Goal: Task Accomplishment & Management: Manage account settings

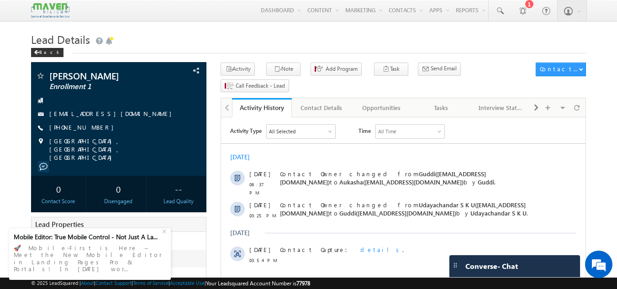
click at [177, 46] on h1 "Lead Details" at bounding box center [309, 39] width 556 height 18
click at [138, 50] on div "Back" at bounding box center [309, 51] width 556 height 6
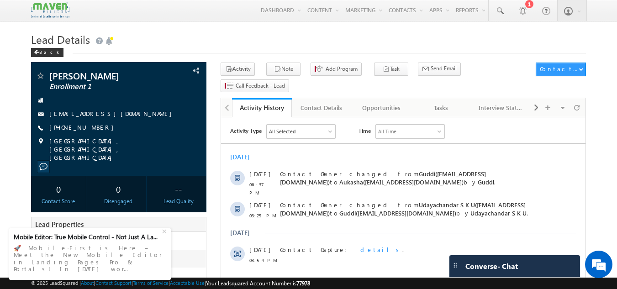
click at [231, 49] on div "Back" at bounding box center [309, 51] width 556 height 6
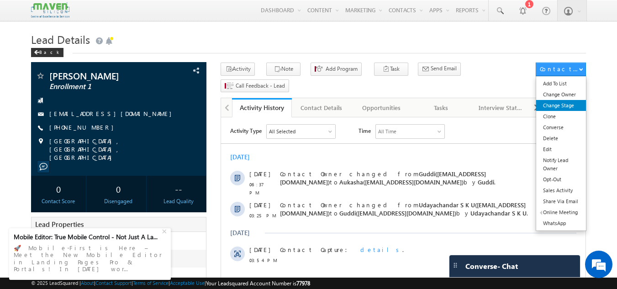
click at [562, 103] on link "Change Stage" at bounding box center [561, 105] width 50 height 11
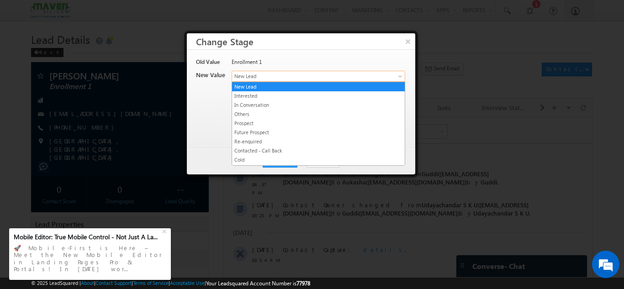
click at [278, 72] on span "New Lead" at bounding box center [303, 76] width 143 height 8
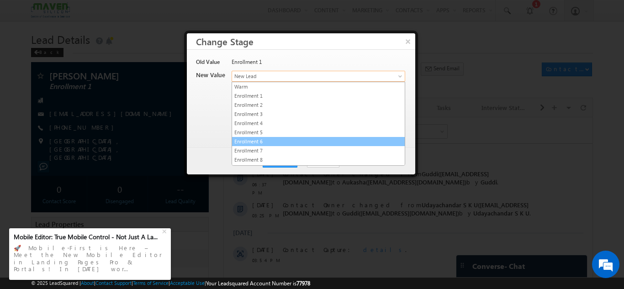
scroll to position [173, 0]
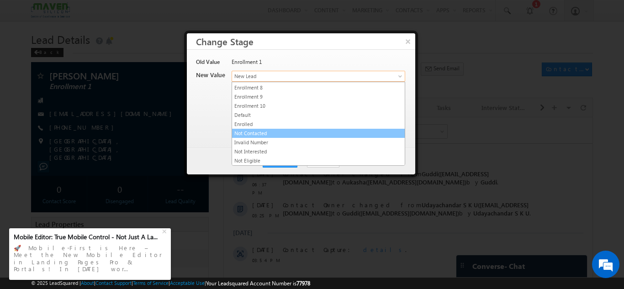
click at [276, 133] on link "Not Contacted" at bounding box center [318, 133] width 173 height 8
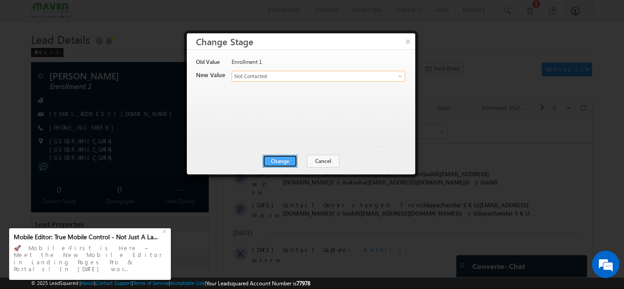
click at [273, 164] on button "Change" at bounding box center [280, 161] width 35 height 13
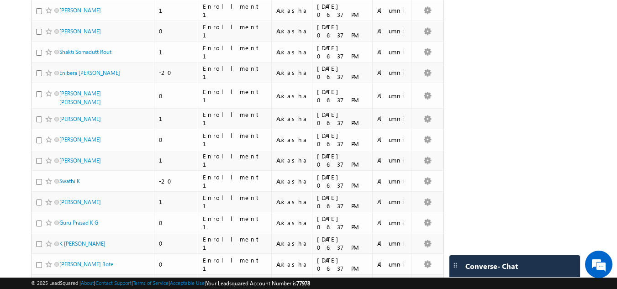
click at [515, 68] on div "Search Contacts X ? 92 results found Advanced Search Advanced Search Advanced s…" at bounding box center [309, 222] width 556 height 622
click at [0, 68] on body "Menu Aukasha lsq5@ maven -sili con.c om" at bounding box center [308, 191] width 617 height 684
click at [0, 50] on body "Menu Aukasha lsq5@ maven -sili con.c om" at bounding box center [308, 191] width 617 height 684
click at [0, 40] on body "Menu Aukasha lsq5@ maven -sili con.c om" at bounding box center [308, 191] width 617 height 684
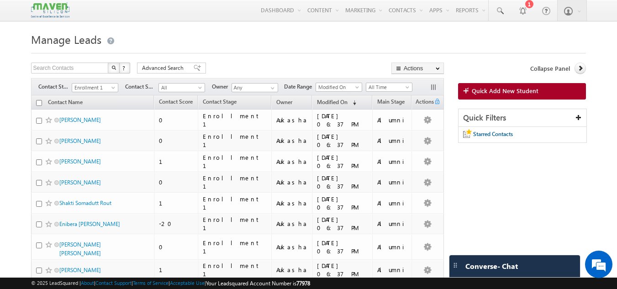
click at [118, 90] on div "Filters Contact Stage All New Lead Interested In Conversation Others Prospect F…" at bounding box center [237, 86] width 413 height 17
click at [111, 89] on span at bounding box center [114, 89] width 7 height 7
click at [91, 100] on link "All" at bounding box center [95, 98] width 46 height 8
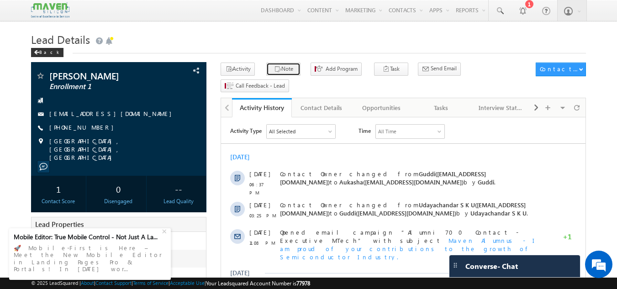
click at [280, 73] on button "Note" at bounding box center [283, 69] width 34 height 13
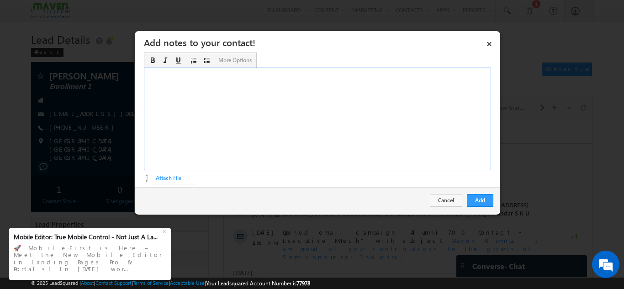
click at [206, 144] on div "Rich Text Editor, Description-inline-editor-div" at bounding box center [317, 119] width 347 height 103
click at [472, 197] on button "Add" at bounding box center [480, 200] width 27 height 13
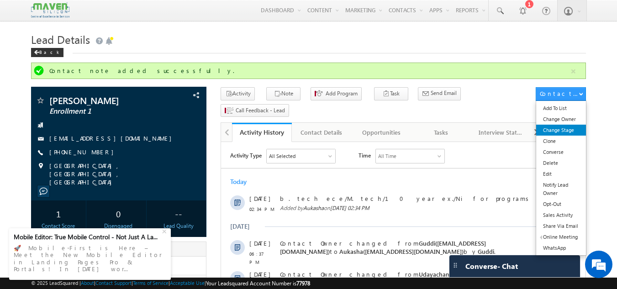
click at [556, 130] on link "Change Stage" at bounding box center [561, 130] width 50 height 11
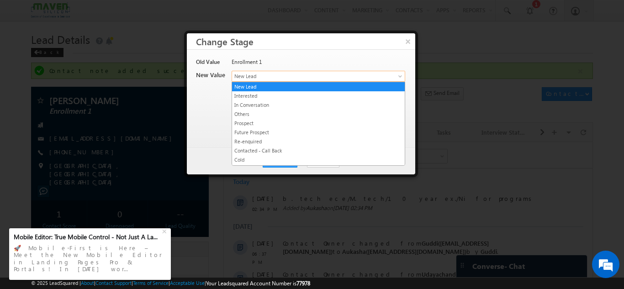
click at [269, 80] on span "New Lead" at bounding box center [303, 76] width 143 height 8
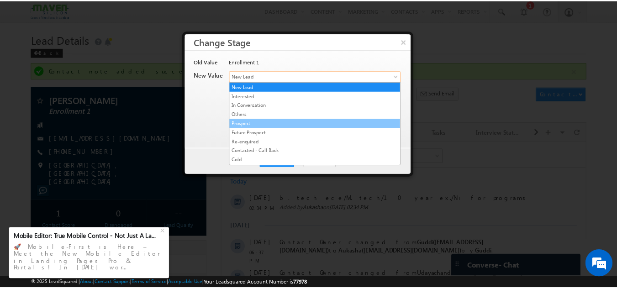
scroll to position [173, 0]
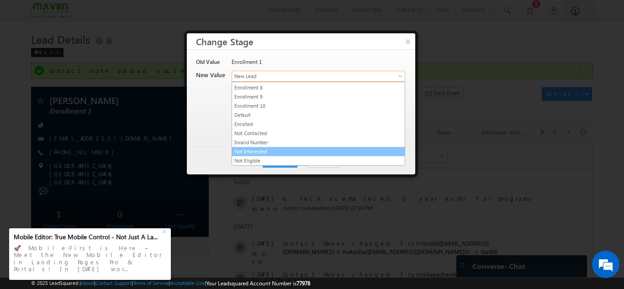
click at [275, 154] on link "Not Interested" at bounding box center [318, 152] width 173 height 8
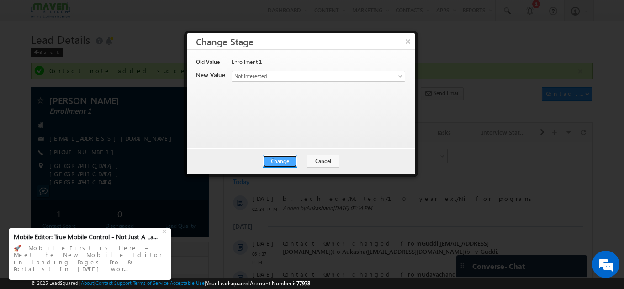
click at [278, 167] on button "Change" at bounding box center [280, 161] width 35 height 13
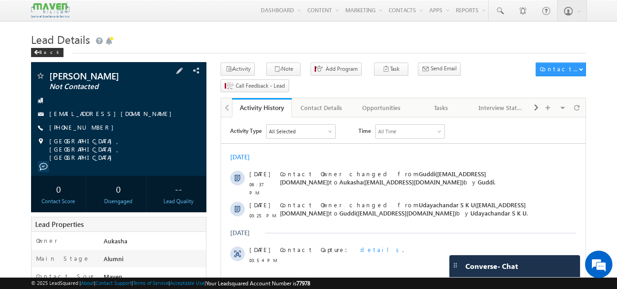
drag, startPoint x: 98, startPoint y: 130, endPoint x: 93, endPoint y: 128, distance: 5.3
click at [93, 128] on div "+91-9740028982" at bounding box center [119, 127] width 167 height 9
copy div "+91-9740028982"
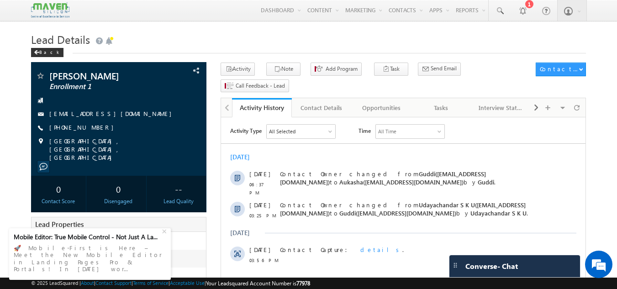
drag, startPoint x: 99, startPoint y: 125, endPoint x: 94, endPoint y: 128, distance: 6.2
click at [94, 128] on div "+91-8050180448" at bounding box center [119, 127] width 167 height 9
copy div "+91-8050180448"
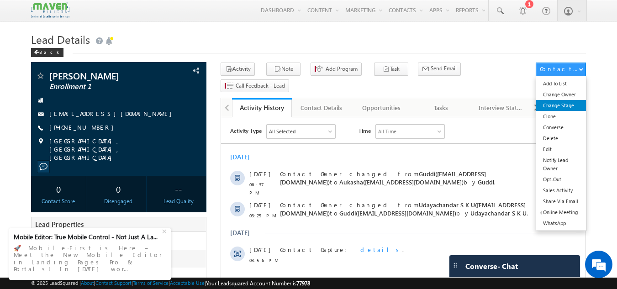
click at [566, 104] on link "Change Stage" at bounding box center [561, 105] width 50 height 11
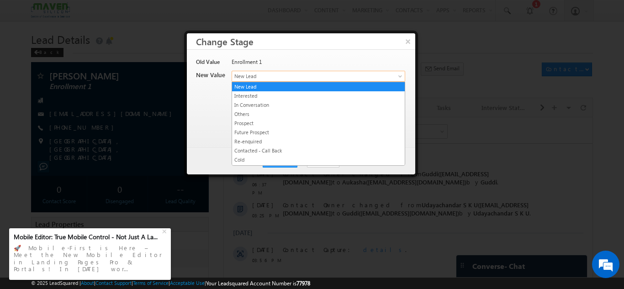
click at [258, 76] on span "New Lead" at bounding box center [303, 76] width 143 height 8
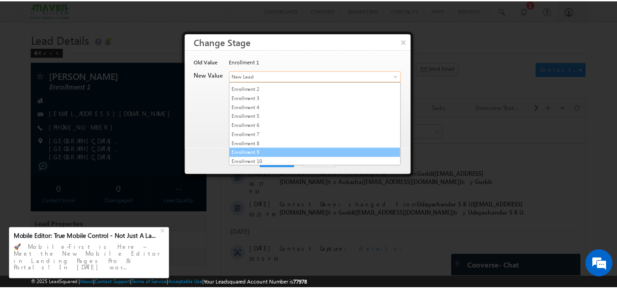
scroll to position [173, 0]
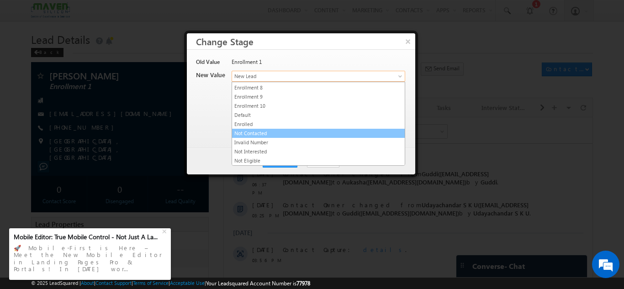
click at [265, 135] on link "Not Contacted" at bounding box center [318, 133] width 173 height 8
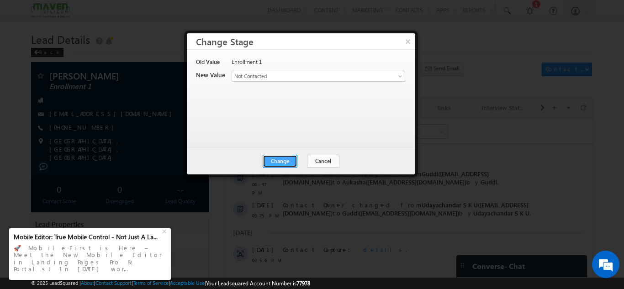
click at [291, 161] on button "Change" at bounding box center [280, 161] width 35 height 13
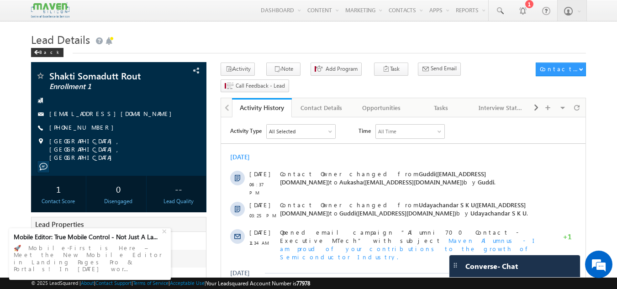
click at [204, 39] on h1 "Lead Details" at bounding box center [309, 39] width 556 height 18
click at [93, 129] on div "[PHONE_NUMBER]" at bounding box center [119, 127] width 167 height 9
copy div "+91-9439908400"
drag, startPoint x: 149, startPoint y: 76, endPoint x: 51, endPoint y: 70, distance: 98.0
click at [51, 70] on div "Shakti Somadutt Rout Enrollment 1 shaktisomadutt@gmail.com" at bounding box center [119, 119] width 176 height 114
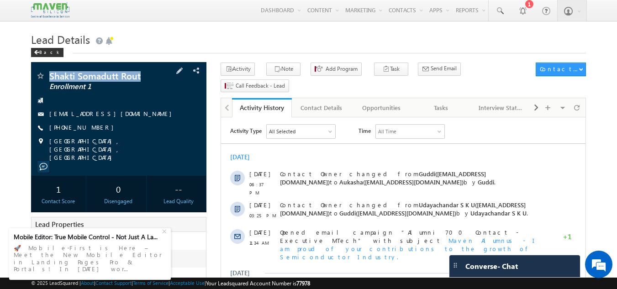
copy div "Shakti Somadutt Rout"
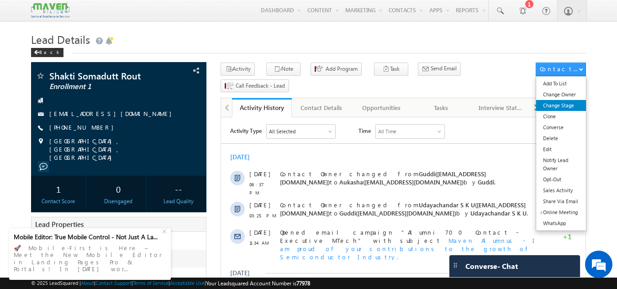
click at [571, 102] on link "Change Stage" at bounding box center [561, 105] width 50 height 11
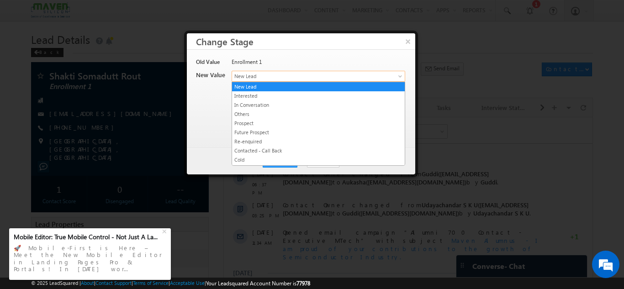
click at [320, 78] on span "New Lead" at bounding box center [303, 76] width 143 height 8
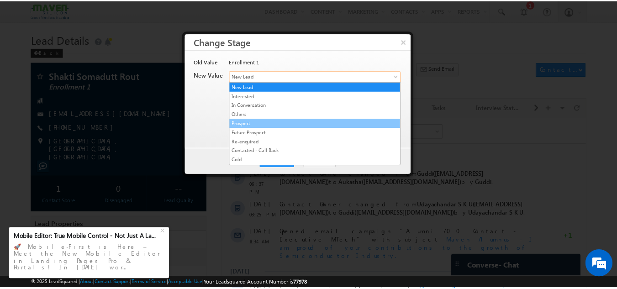
scroll to position [173, 0]
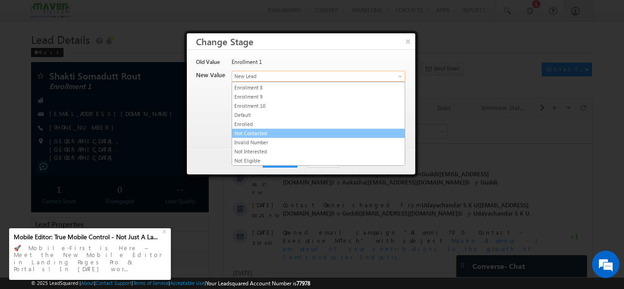
click at [293, 134] on link "Not Contacted" at bounding box center [318, 133] width 173 height 8
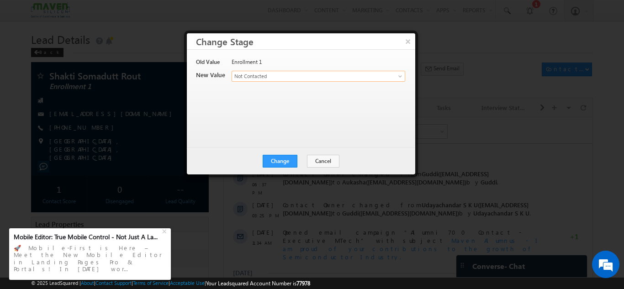
click at [326, 130] on div "Old Value Enrollment 1 New Value Contact Stage * New Lead Interested In Convers…" at bounding box center [300, 94] width 208 height 73
click at [270, 164] on button "Change" at bounding box center [280, 161] width 35 height 13
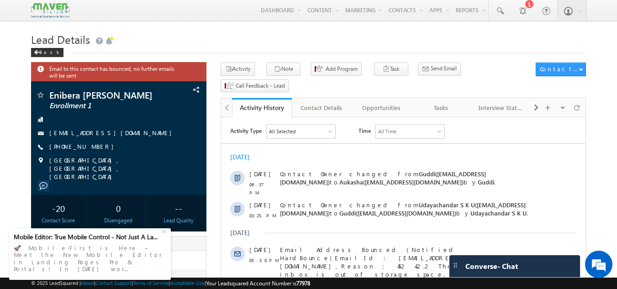
click at [175, 53] on div "Back" at bounding box center [309, 51] width 556 height 6
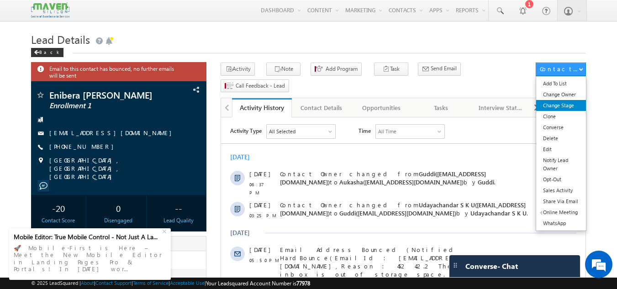
click at [562, 104] on link "Change Stage" at bounding box center [561, 105] width 50 height 11
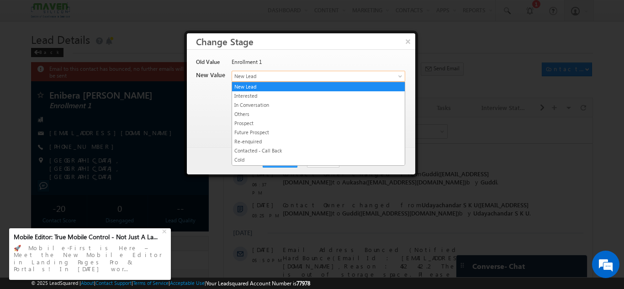
click at [244, 75] on span "New Lead" at bounding box center [303, 76] width 143 height 8
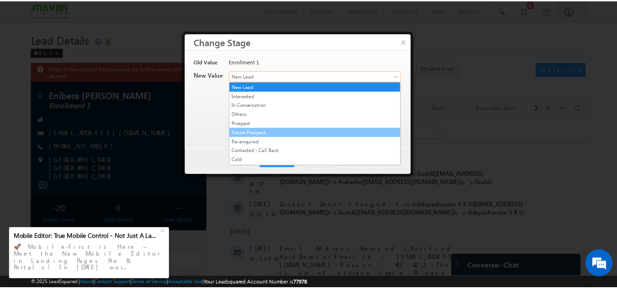
scroll to position [173, 0]
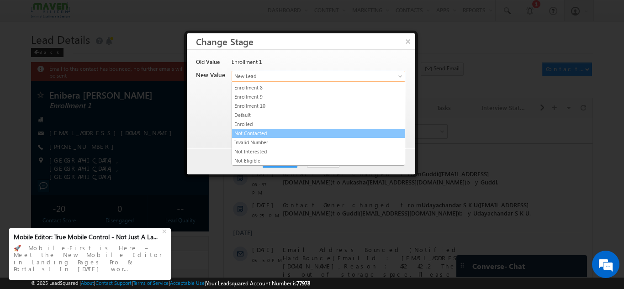
click at [293, 132] on link "Not Contacted" at bounding box center [318, 133] width 173 height 8
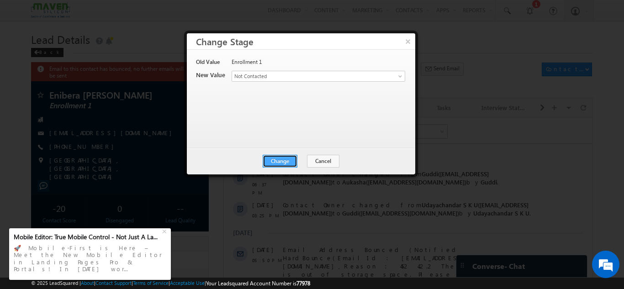
click at [289, 157] on button "Change" at bounding box center [280, 161] width 35 height 13
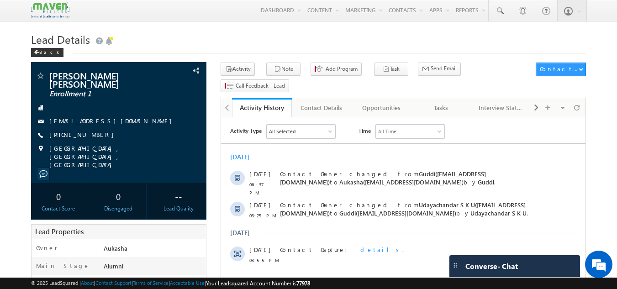
click at [340, 47] on h1 "Lead Details" at bounding box center [309, 39] width 556 height 18
drag, startPoint x: 105, startPoint y: 127, endPoint x: 94, endPoint y: 129, distance: 11.2
click at [94, 131] on div "[PHONE_NUMBER]" at bounding box center [119, 135] width 167 height 9
copy div "[PHONE_NUMBER]"
drag, startPoint x: 115, startPoint y: 80, endPoint x: 51, endPoint y: 74, distance: 64.3
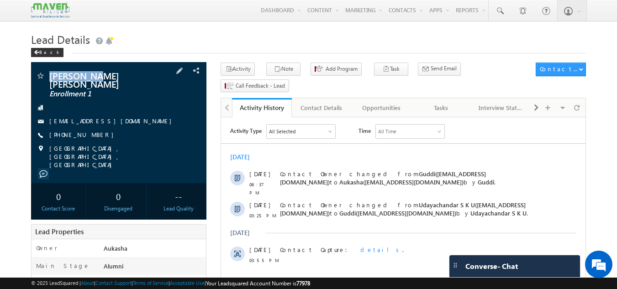
click at [51, 74] on span "[PERSON_NAME] [PERSON_NAME]" at bounding box center [103, 79] width 108 height 16
copy span "[PERSON_NAME] [PERSON_NAME]"
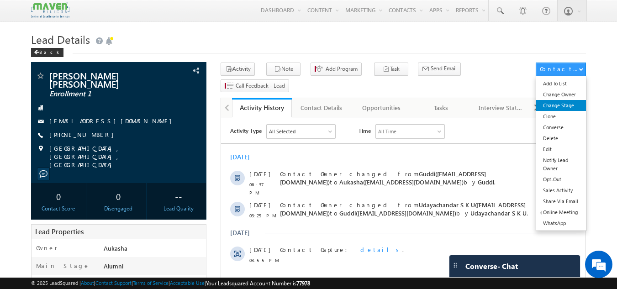
click at [565, 111] on link "Change Stage" at bounding box center [561, 105] width 50 height 11
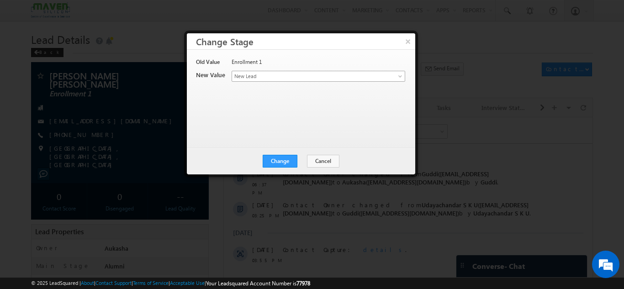
click at [372, 81] on link "New Lead" at bounding box center [319, 76] width 174 height 11
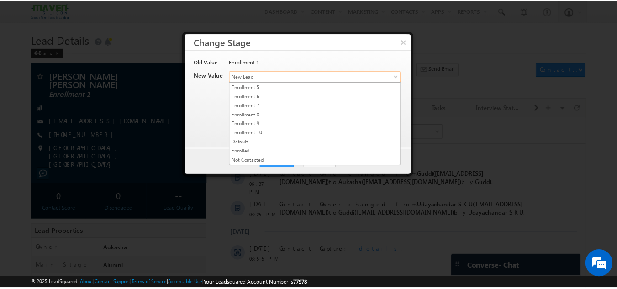
scroll to position [147, 0]
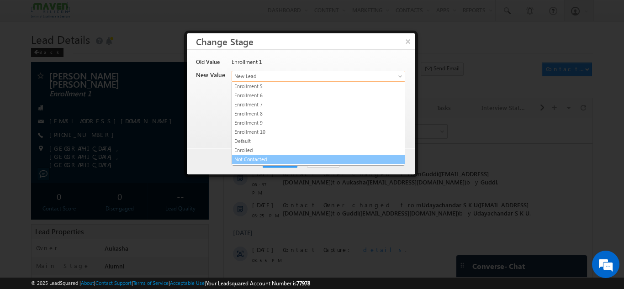
click at [279, 155] on li "Not Contacted" at bounding box center [318, 159] width 173 height 9
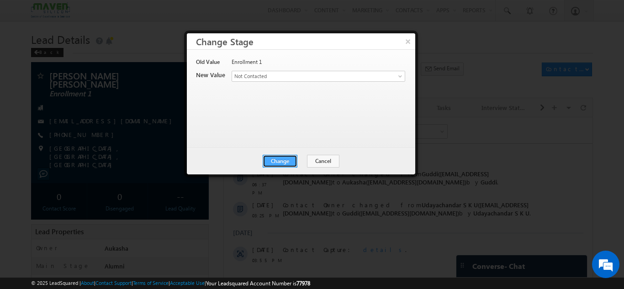
click at [283, 155] on button "Change" at bounding box center [280, 161] width 35 height 13
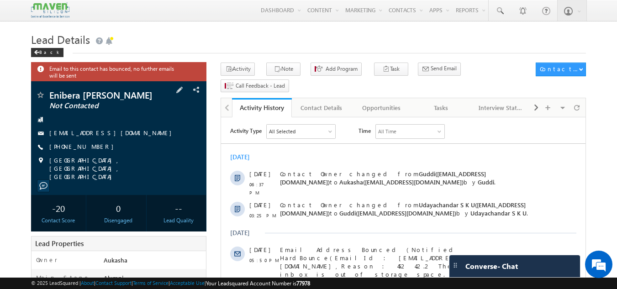
click at [94, 149] on div "[PHONE_NUMBER]" at bounding box center [119, 147] width 167 height 9
copy div "[PHONE_NUMBER]"
drag, startPoint x: 156, startPoint y: 101, endPoint x: 49, endPoint y: 95, distance: 107.0
click at [49, 95] on span "Enibera Abhilash Kumar" at bounding box center [103, 94] width 108 height 9
copy span "Enibera Abhilash Kumar"
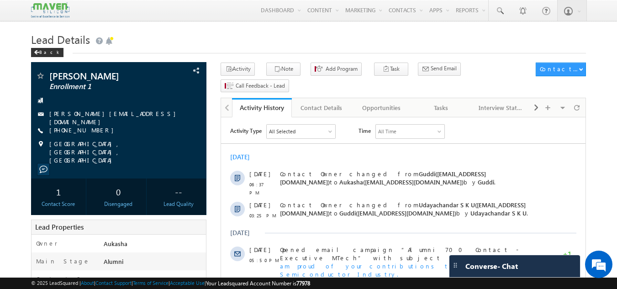
click at [233, 49] on div "Back" at bounding box center [309, 51] width 556 height 6
click at [317, 47] on h1 "Lead Details" at bounding box center [309, 39] width 556 height 18
drag, startPoint x: 101, startPoint y: 128, endPoint x: 93, endPoint y: 128, distance: 8.7
click at [93, 128] on div "[PHONE_NUMBER]" at bounding box center [119, 130] width 167 height 9
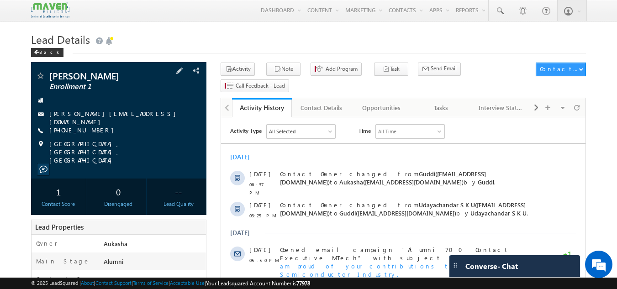
copy div "[PHONE_NUMBER]"
drag, startPoint x: 139, startPoint y: 77, endPoint x: 50, endPoint y: 72, distance: 88.8
click at [50, 72] on span "[PERSON_NAME]" at bounding box center [103, 75] width 108 height 9
copy span "[PERSON_NAME]"
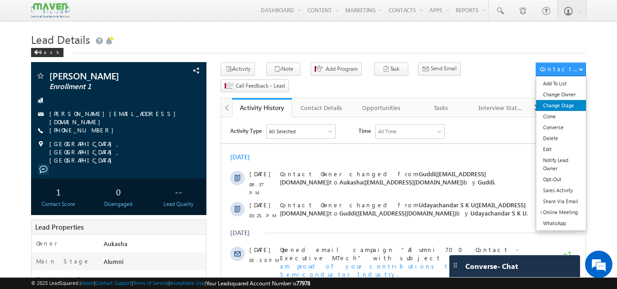
click at [557, 105] on link "Change Stage" at bounding box center [561, 105] width 50 height 11
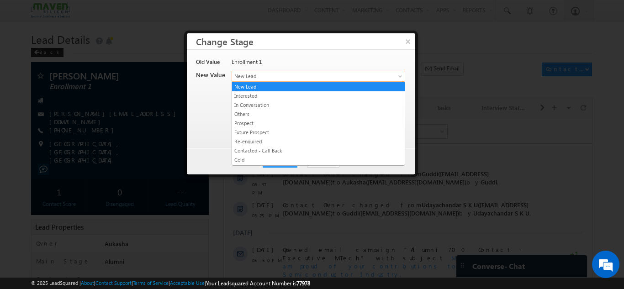
click at [323, 78] on span "New Lead" at bounding box center [303, 76] width 143 height 8
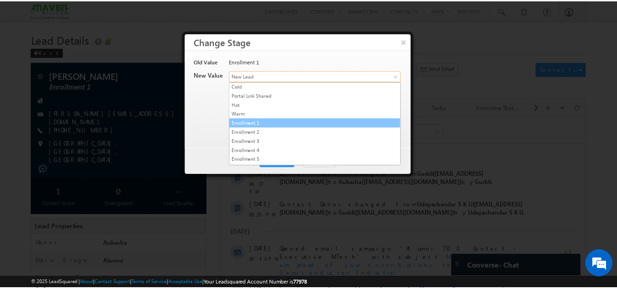
scroll to position [173, 0]
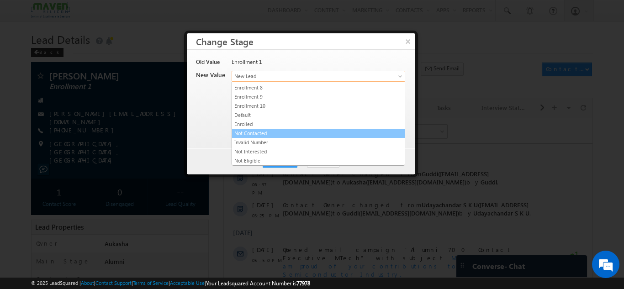
click at [272, 130] on link "Not Contacted" at bounding box center [318, 133] width 173 height 8
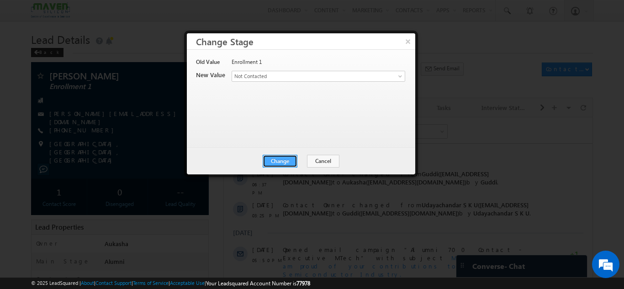
click at [290, 158] on button "Change" at bounding box center [280, 161] width 35 height 13
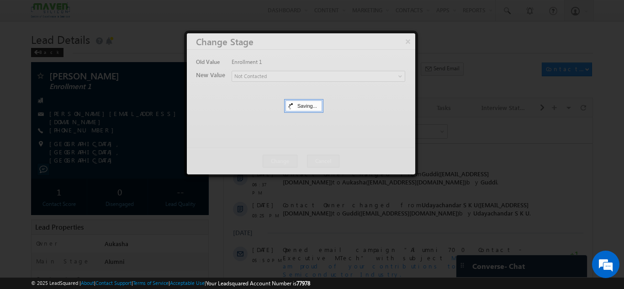
click at [0, 73] on div at bounding box center [312, 144] width 624 height 289
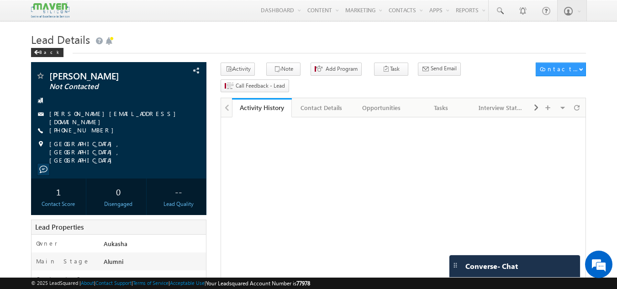
click at [212, 32] on h1 "Lead Details" at bounding box center [309, 39] width 556 height 18
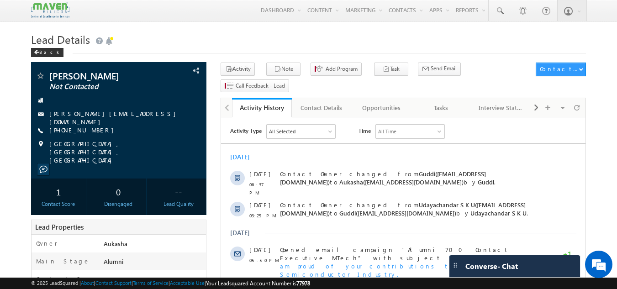
click at [31, 70] on div "[PERSON_NAME] Not Contacted [PERSON_NAME][EMAIL_ADDRESS][DOMAIN_NAME]" at bounding box center [119, 120] width 176 height 117
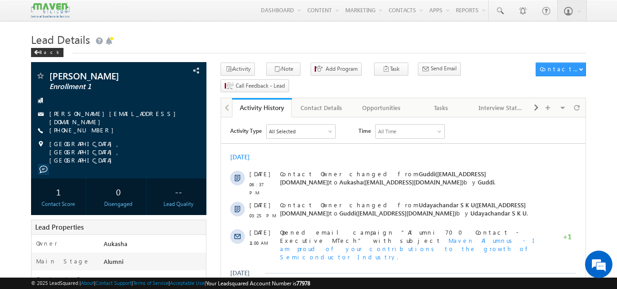
click at [140, 36] on h1 "Lead Details" at bounding box center [309, 39] width 556 height 18
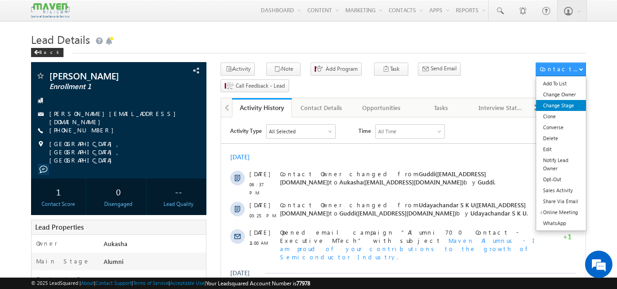
click at [567, 101] on link "Change Stage" at bounding box center [561, 105] width 50 height 11
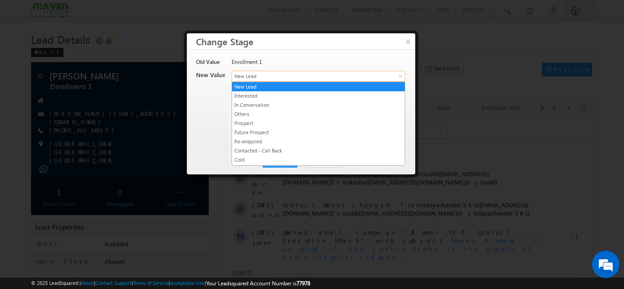
click at [321, 79] on span "New Lead" at bounding box center [303, 76] width 143 height 8
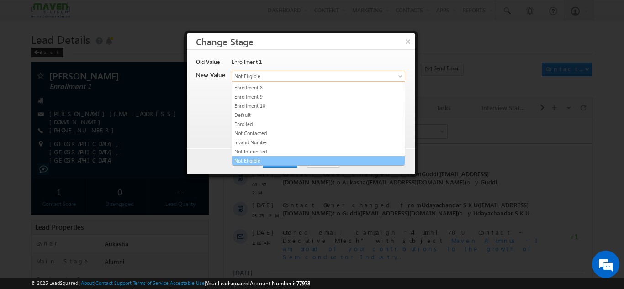
click at [276, 76] on span "Not Eligible" at bounding box center [303, 76] width 143 height 8
click at [281, 74] on span "Not Eligible" at bounding box center [303, 76] width 143 height 8
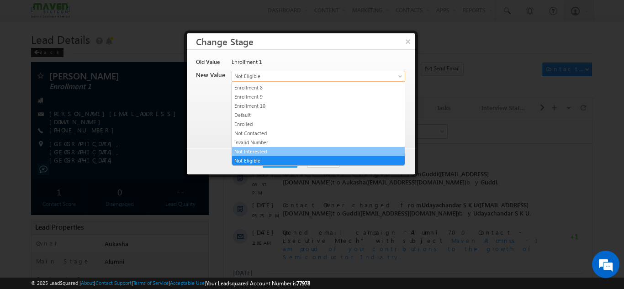
click at [261, 149] on link "Not Interested" at bounding box center [318, 152] width 173 height 8
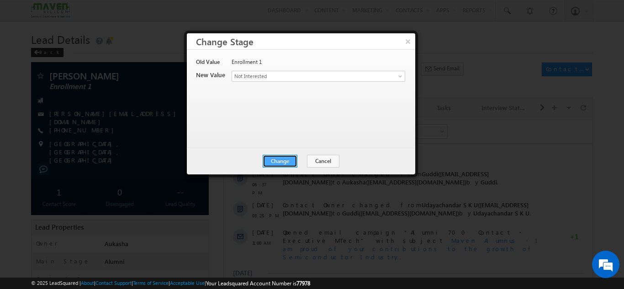
click at [279, 157] on button "Change" at bounding box center [280, 161] width 35 height 13
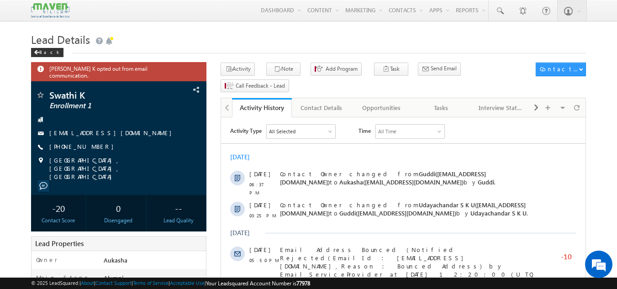
click at [377, 54] on div "Lead Details Back" at bounding box center [309, 46] width 556 height 33
drag, startPoint x: 98, startPoint y: 143, endPoint x: 93, endPoint y: 142, distance: 5.5
click at [93, 143] on div "[PHONE_NUMBER]" at bounding box center [119, 147] width 167 height 9
copy div "[PHONE_NUMBER]"
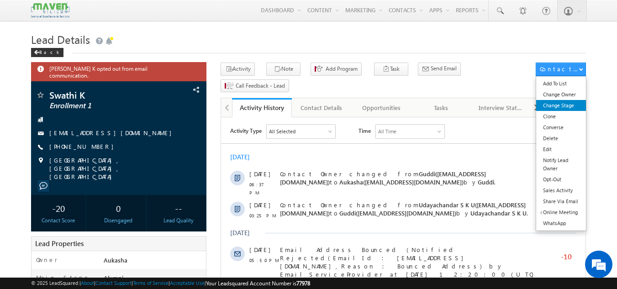
click at [560, 102] on link "Change Stage" at bounding box center [561, 105] width 50 height 11
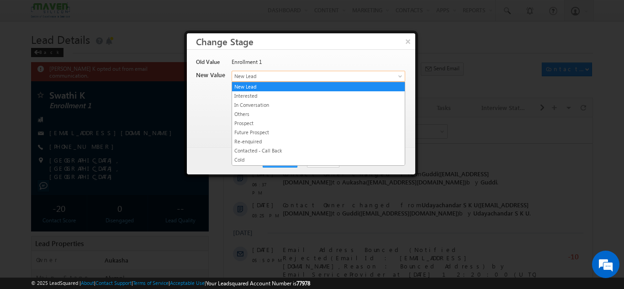
click at [267, 80] on link "New Lead" at bounding box center [319, 76] width 174 height 11
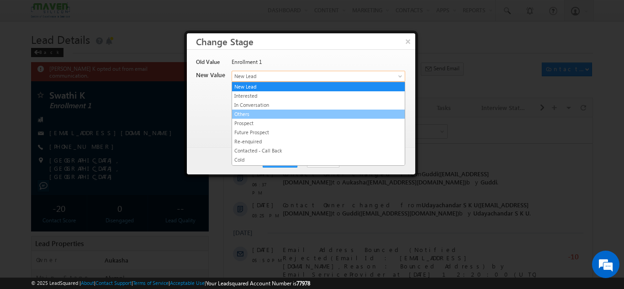
scroll to position [173, 0]
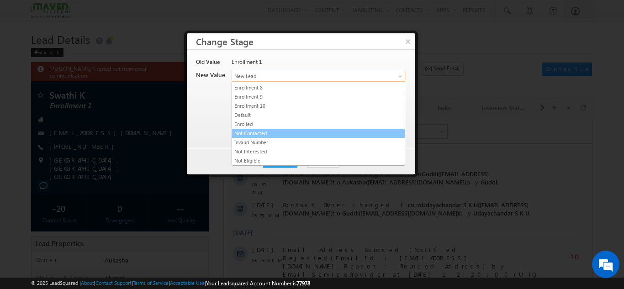
click at [279, 134] on link "Not Contacted" at bounding box center [318, 133] width 173 height 8
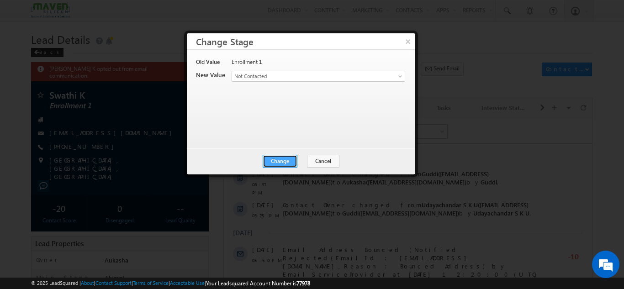
click at [289, 159] on button "Change" at bounding box center [280, 161] width 35 height 13
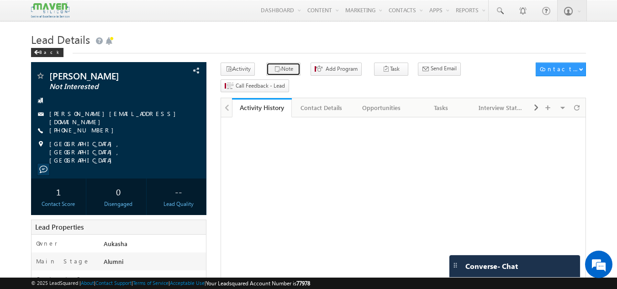
click at [274, 67] on icon "button" at bounding box center [277, 69] width 7 height 9
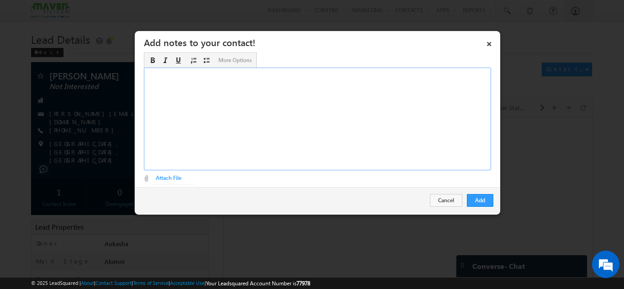
click at [360, 107] on div "Rich Text Editor, Description-inline-editor-div" at bounding box center [317, 119] width 347 height 103
click at [477, 203] on button "Add" at bounding box center [480, 200] width 27 height 13
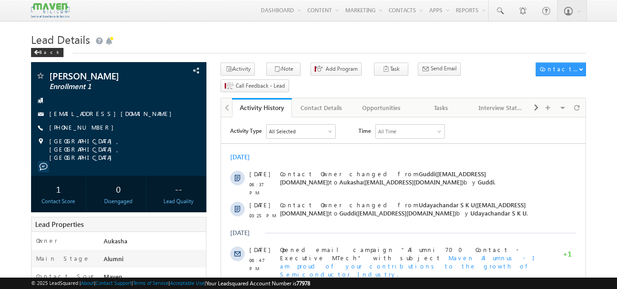
drag, startPoint x: 101, startPoint y: 130, endPoint x: 93, endPoint y: 128, distance: 8.3
click at [93, 128] on div "[PHONE_NUMBER]" at bounding box center [119, 127] width 167 height 9
copy div "[PHONE_NUMBER]"
drag, startPoint x: 136, startPoint y: 73, endPoint x: 46, endPoint y: 73, distance: 90.5
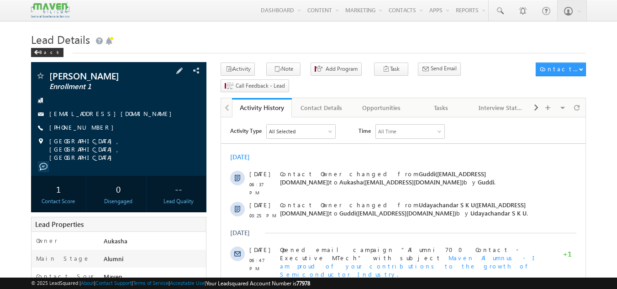
click at [46, 73] on div "Guruprasad R Prabhu Enrollment 1" at bounding box center [119, 75] width 167 height 9
copy div "[PERSON_NAME]"
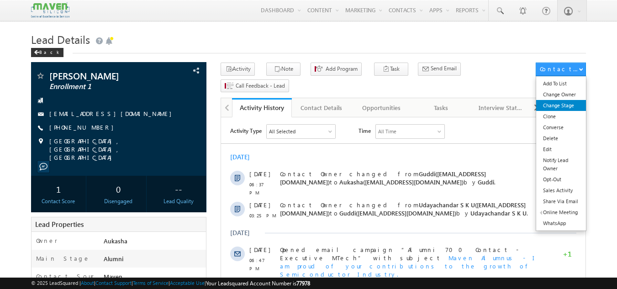
click at [561, 102] on link "Change Stage" at bounding box center [561, 105] width 50 height 11
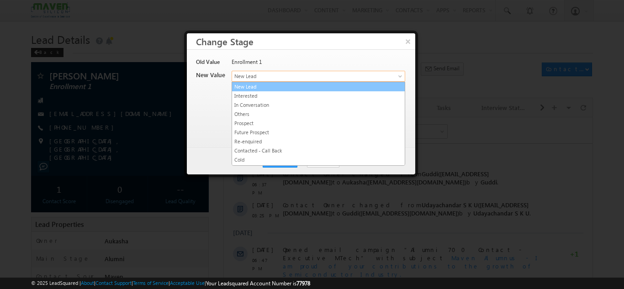
drag, startPoint x: 273, startPoint y: 76, endPoint x: 301, endPoint y: 108, distance: 42.8
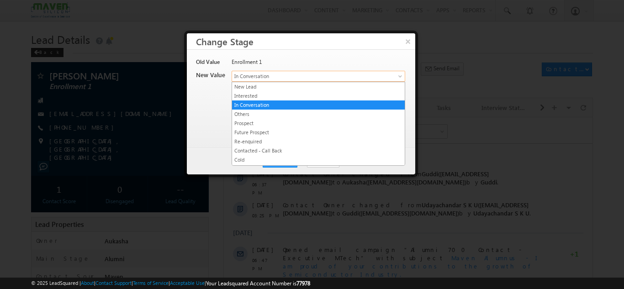
click at [272, 71] on link "In Conversation" at bounding box center [319, 76] width 174 height 11
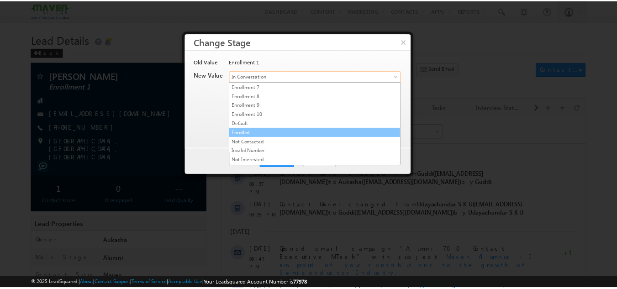
scroll to position [173, 0]
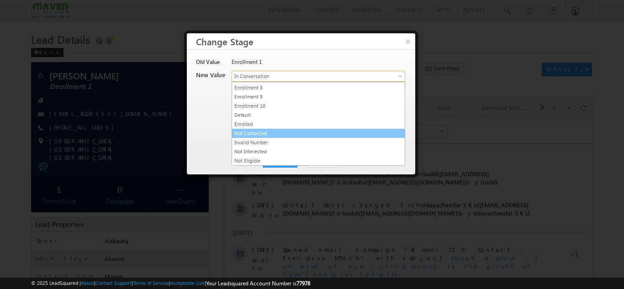
click at [257, 133] on link "Not Contacted" at bounding box center [318, 133] width 173 height 8
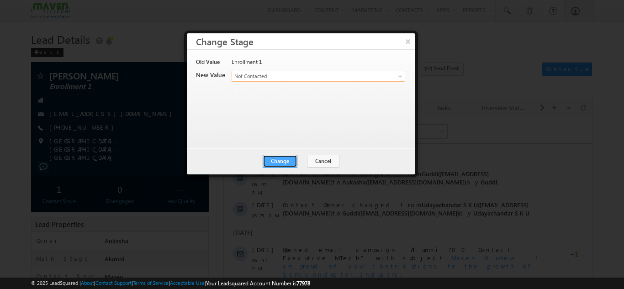
click at [279, 157] on button "Change" at bounding box center [280, 161] width 35 height 13
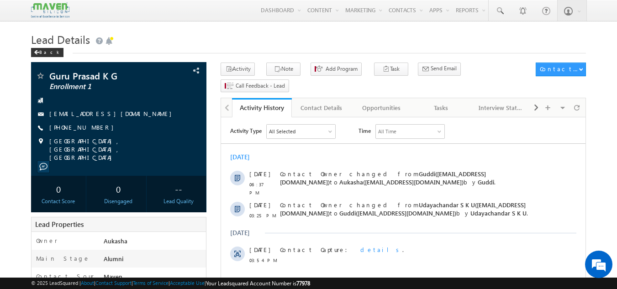
click at [345, 48] on div "Back" at bounding box center [309, 51] width 556 height 6
drag, startPoint x: 122, startPoint y: 79, endPoint x: 52, endPoint y: 74, distance: 69.6
click at [52, 74] on span "Guru Prasad K G" at bounding box center [103, 75] width 108 height 9
copy span "Guru Prasad K G"
drag, startPoint x: 102, startPoint y: 128, endPoint x: 92, endPoint y: 130, distance: 10.2
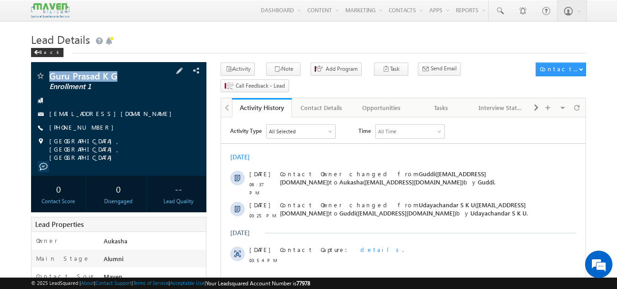
click at [92, 130] on div "[PHONE_NUMBER]" at bounding box center [119, 127] width 167 height 9
copy div "[PHONE_NUMBER]"
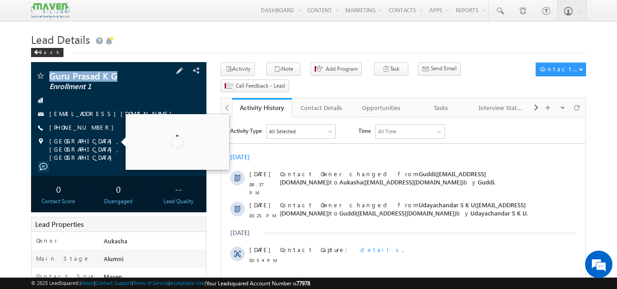
copy div "[PHONE_NUMBER]"
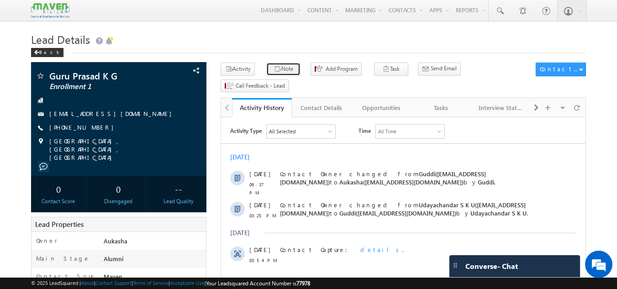
click at [277, 75] on button "Note" at bounding box center [283, 69] width 34 height 13
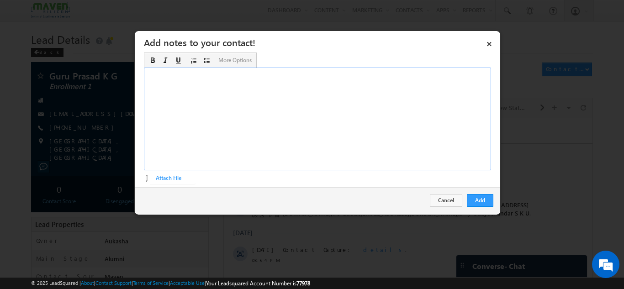
click at [325, 138] on div "Rich Text Editor, Description-inline-editor-div" at bounding box center [317, 119] width 347 height 103
paste div "Rich Text Editor, Description-inline-editor-div"
click at [475, 202] on button "Add" at bounding box center [480, 200] width 27 height 13
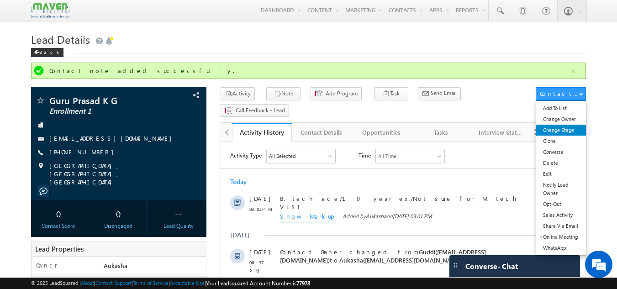
click at [568, 129] on link "Change Stage" at bounding box center [561, 130] width 50 height 11
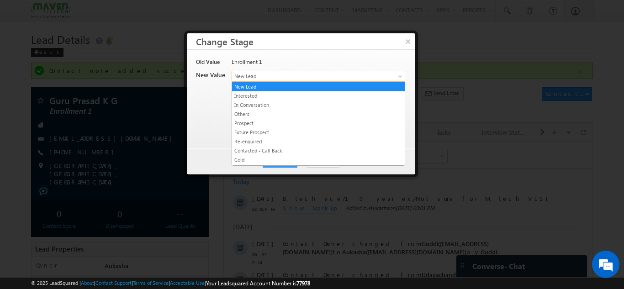
click at [278, 79] on span "New Lead" at bounding box center [303, 76] width 143 height 8
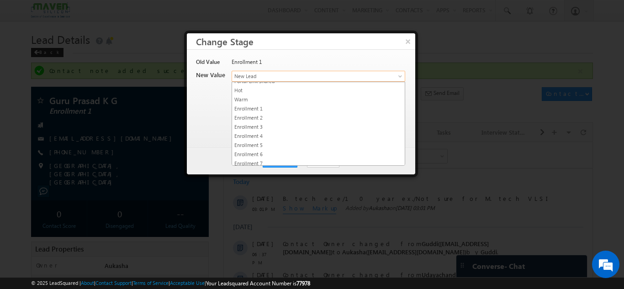
scroll to position [90, 0]
click at [255, 101] on link "Warm" at bounding box center [318, 98] width 173 height 8
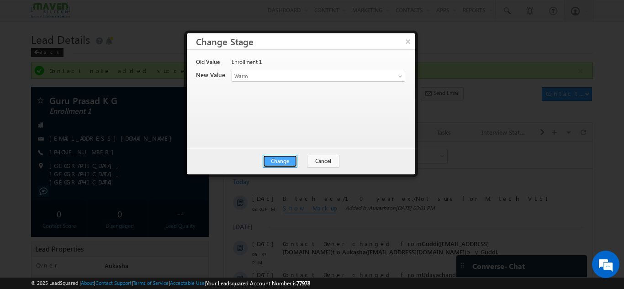
click at [287, 167] on button "Change" at bounding box center [280, 161] width 35 height 13
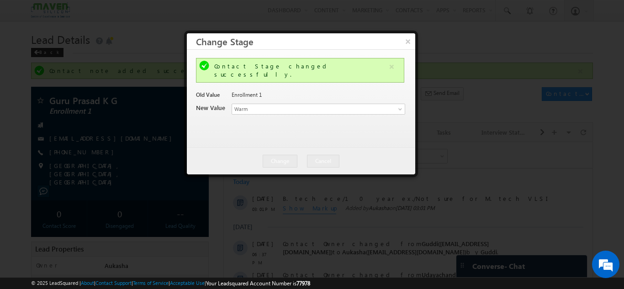
click at [17, 97] on div at bounding box center [312, 144] width 624 height 289
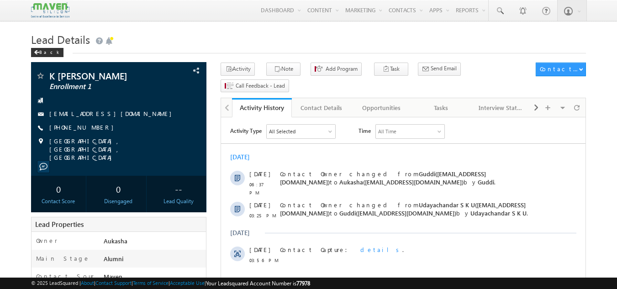
click at [146, 44] on h1 "Lead Details" at bounding box center [309, 39] width 556 height 18
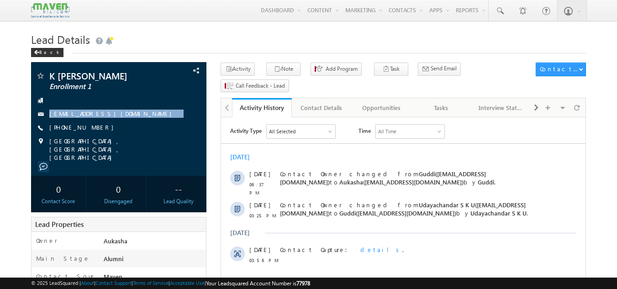
drag, startPoint x: 0, startPoint y: 106, endPoint x: 0, endPoint y: 114, distance: 7.3
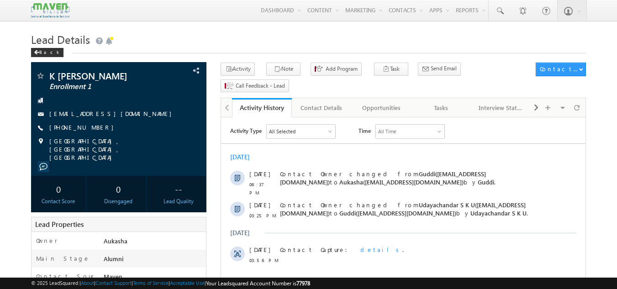
drag, startPoint x: 99, startPoint y: 126, endPoint x: 93, endPoint y: 127, distance: 6.5
click at [93, 127] on div "+91-8892161991" at bounding box center [119, 127] width 167 height 9
copy div "+91-8892161991"
drag, startPoint x: 122, startPoint y: 78, endPoint x: 41, endPoint y: 78, distance: 80.9
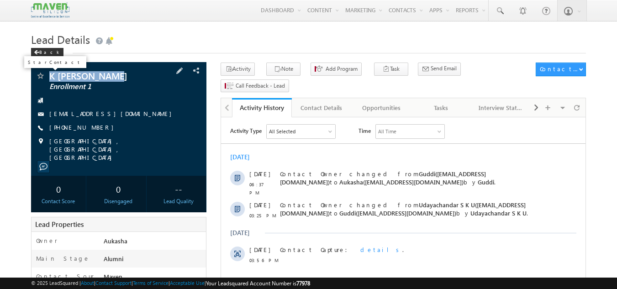
click at [41, 78] on div "K Mukesh Kumar Enrollment 1" at bounding box center [119, 75] width 167 height 9
copy div "K [PERSON_NAME]"
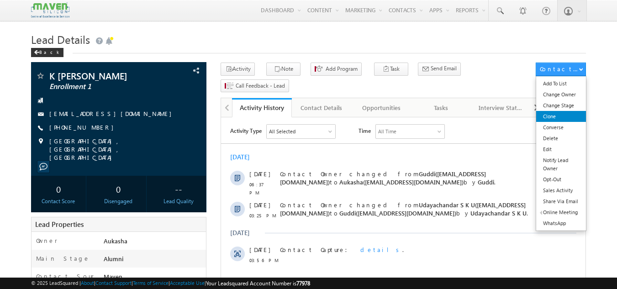
click at [562, 113] on link "Clone" at bounding box center [561, 116] width 50 height 11
click at [565, 101] on link "Change Stage" at bounding box center [561, 105] width 50 height 11
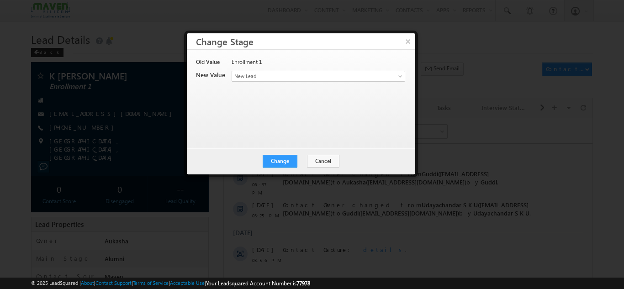
click at [303, 154] on div "Change Cancel Close" at bounding box center [301, 161] width 228 height 27
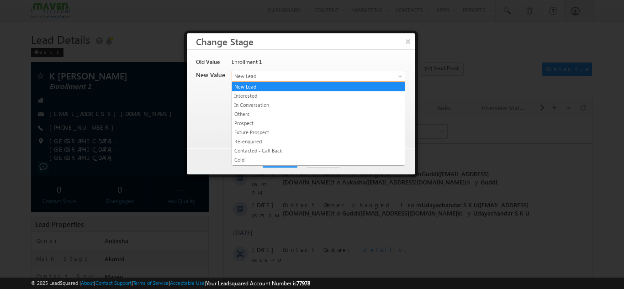
click at [331, 78] on span "New Lead" at bounding box center [303, 76] width 143 height 8
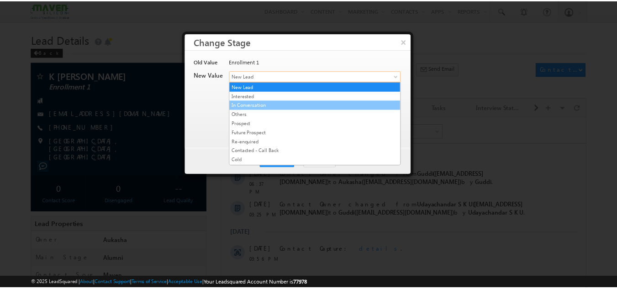
scroll to position [173, 0]
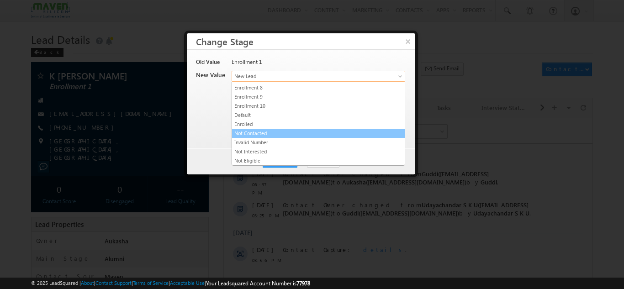
click at [252, 135] on link "Not Contacted" at bounding box center [318, 133] width 173 height 8
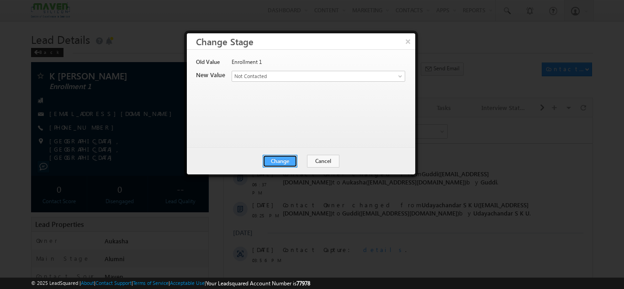
click at [275, 159] on button "Change" at bounding box center [280, 161] width 35 height 13
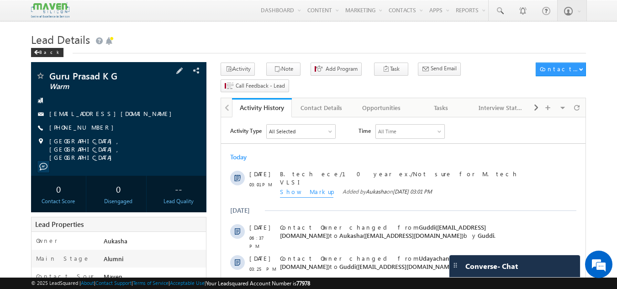
click at [93, 128] on div "+91-9986000418" at bounding box center [119, 127] width 167 height 9
copy div "+91-9986000418"
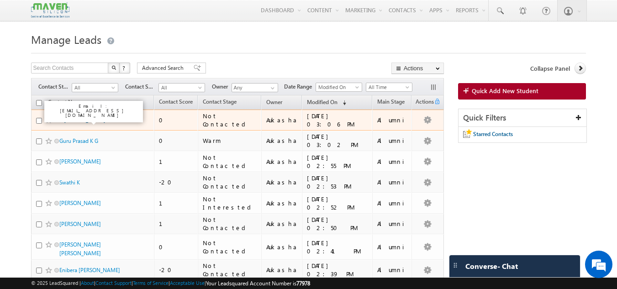
click at [91, 119] on link "K [PERSON_NAME]" at bounding box center [82, 120] width 46 height 7
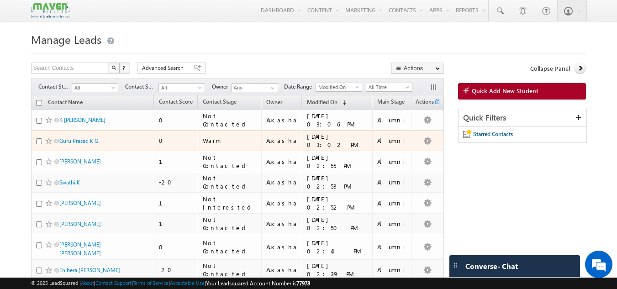
click at [91, 148] on div "Guru Prasad K G" at bounding box center [93, 143] width 114 height 13
click at [60, 141] on link "Guru Prasad K G" at bounding box center [78, 141] width 39 height 7
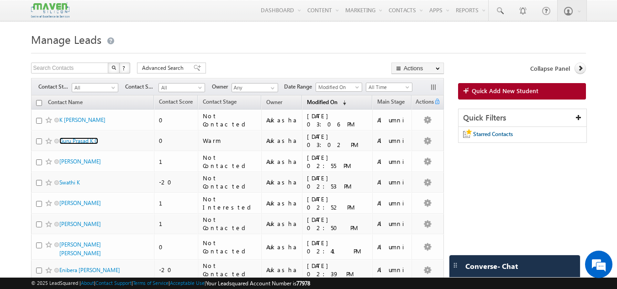
click at [315, 101] on span "Modified On" at bounding box center [322, 102] width 31 height 7
click at [110, 89] on span "All" at bounding box center [93, 88] width 43 height 8
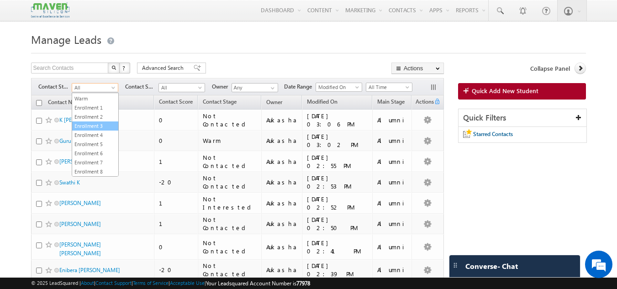
scroll to position [117, 0]
click at [96, 111] on link "Enrollment 1" at bounding box center [95, 107] width 46 height 8
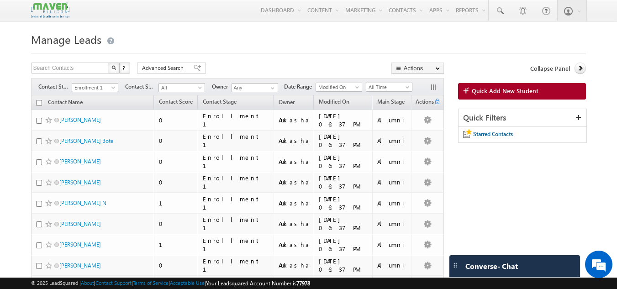
scroll to position [0, 0]
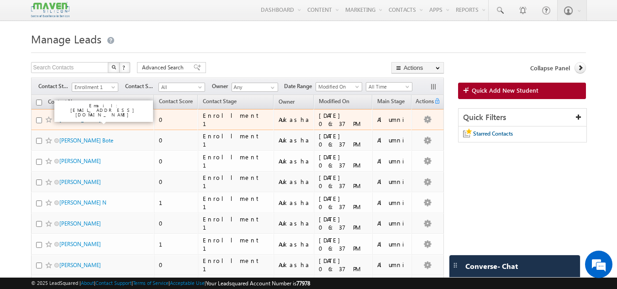
click at [84, 118] on link "[PERSON_NAME]" at bounding box center [80, 119] width 42 height 7
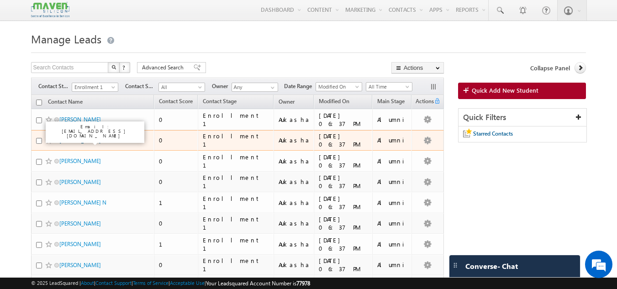
click at [80, 137] on link "Vikas Vilas Bote" at bounding box center [86, 140] width 54 height 7
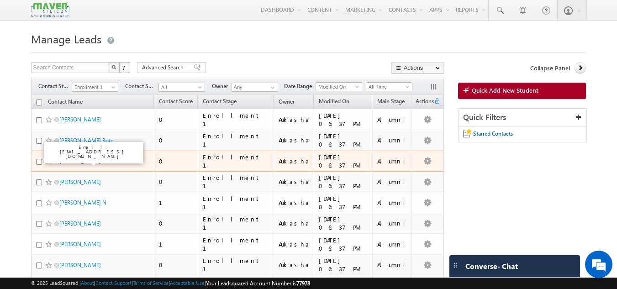
click at [78, 159] on link "Ramabhupal Reddy" at bounding box center [80, 161] width 42 height 7
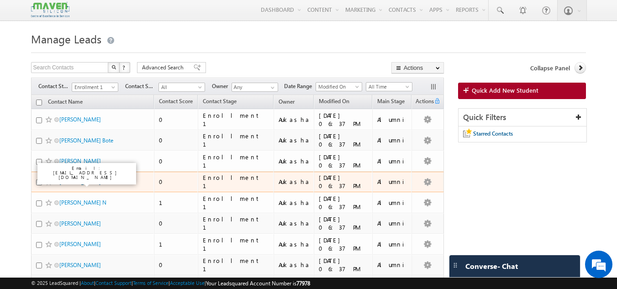
click at [76, 179] on link "Naveen M" at bounding box center [80, 182] width 42 height 7
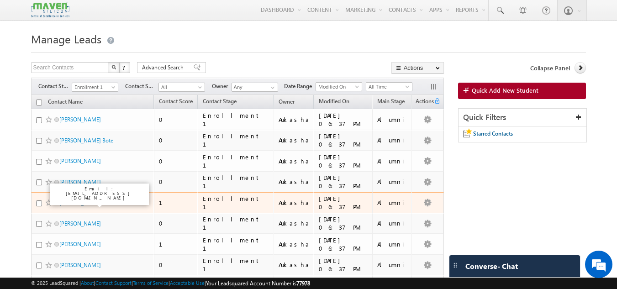
click at [75, 200] on link "Tada Hirenkumar N" at bounding box center [82, 202] width 47 height 7
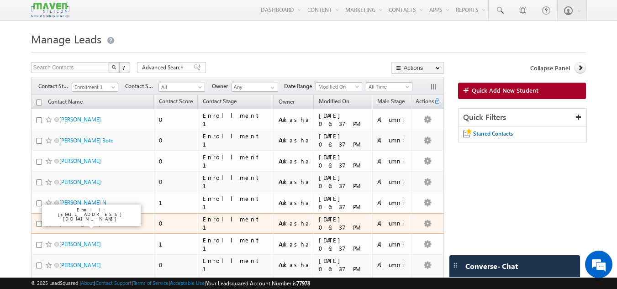
click at [77, 221] on link "P Kishore Babu" at bounding box center [80, 223] width 42 height 7
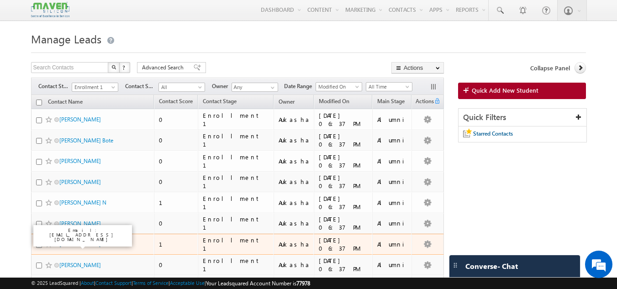
click at [75, 244] on link "Selva Kumar" at bounding box center [80, 244] width 42 height 7
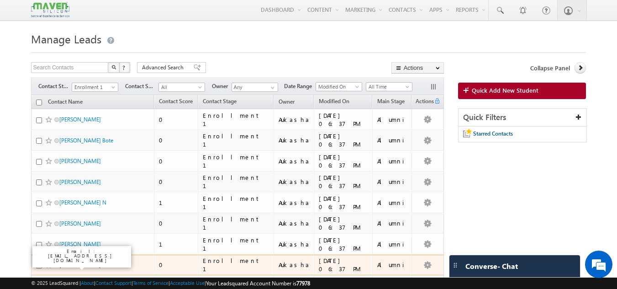
click at [74, 264] on link "Shilpa V" at bounding box center [80, 265] width 42 height 7
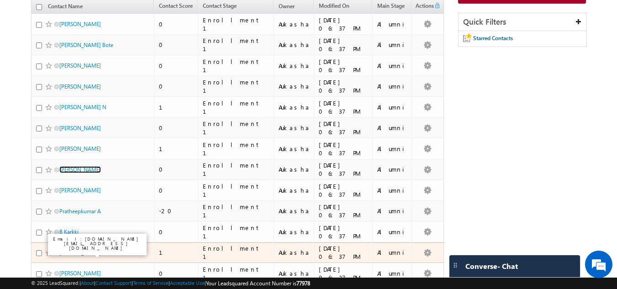
scroll to position [96, 0]
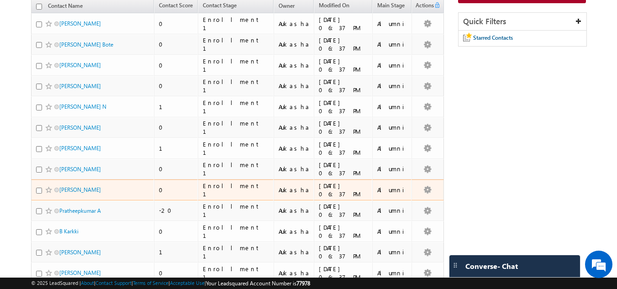
click at [63, 194] on span "Mahendra Dhadwe" at bounding box center [90, 190] width 62 height 9
click at [69, 185] on td "[PERSON_NAME]" at bounding box center [92, 190] width 123 height 21
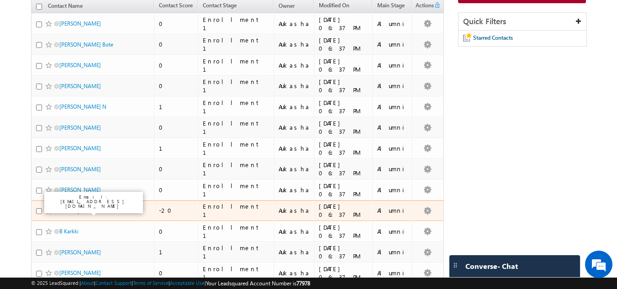
click at [73, 207] on link "Pratheepkumar A" at bounding box center [80, 210] width 42 height 7
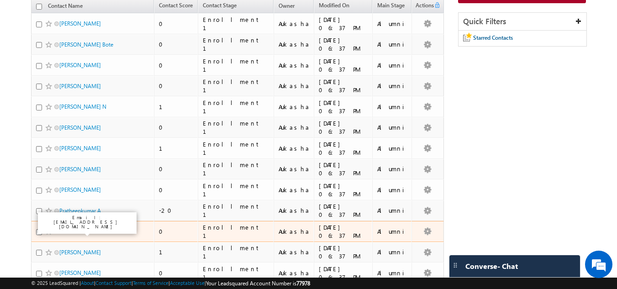
click at [69, 231] on link "B Karkki" at bounding box center [68, 231] width 19 height 7
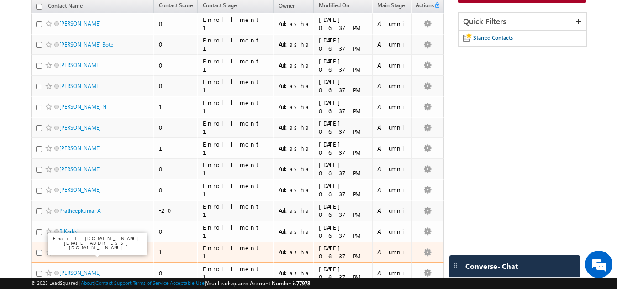
click at [69, 252] on link "Manoj Kumar Rishi" at bounding box center [80, 252] width 42 height 7
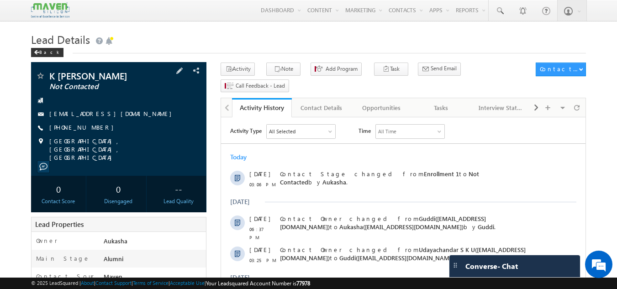
click at [99, 127] on div "[PHONE_NUMBER]" at bounding box center [119, 127] width 167 height 9
drag, startPoint x: 99, startPoint y: 127, endPoint x: 92, endPoint y: 127, distance: 6.9
click at [92, 127] on div "[PHONE_NUMBER]" at bounding box center [119, 127] width 167 height 9
copy div "[PHONE_NUMBER]"
click at [94, 128] on div "[PHONE_NUMBER]" at bounding box center [119, 127] width 167 height 9
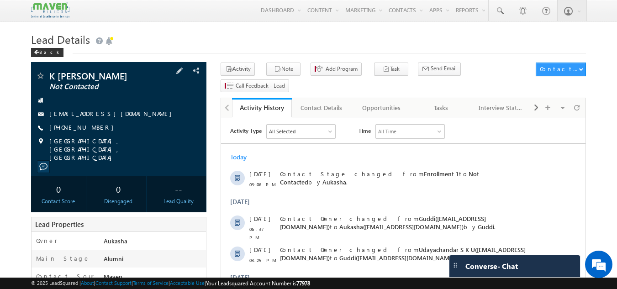
copy div "[PHONE_NUMBER]"
click at [228, 42] on h1 "Lead Details" at bounding box center [309, 39] width 556 height 18
click at [97, 126] on div "[PHONE_NUMBER]" at bounding box center [119, 127] width 167 height 9
click at [93, 128] on div "[PHONE_NUMBER]" at bounding box center [119, 127] width 167 height 9
copy div "[PHONE_NUMBER]"
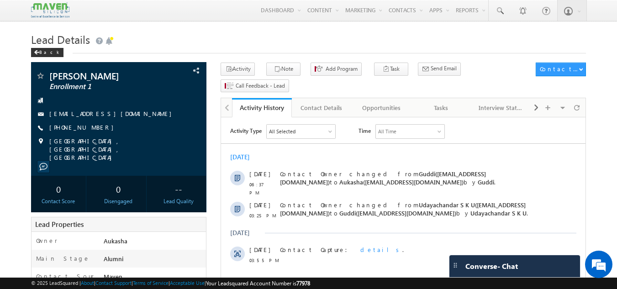
click at [210, 36] on h1 "Lead Details" at bounding box center [309, 39] width 556 height 18
click at [286, 73] on button "Note" at bounding box center [283, 69] width 34 height 13
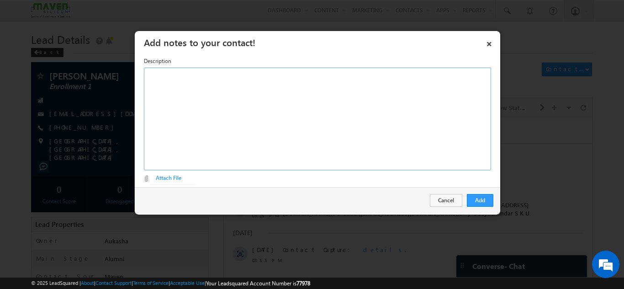
click at [249, 98] on div "Rich Text Editor, Description-inline-editor-div" at bounding box center [317, 119] width 347 height 103
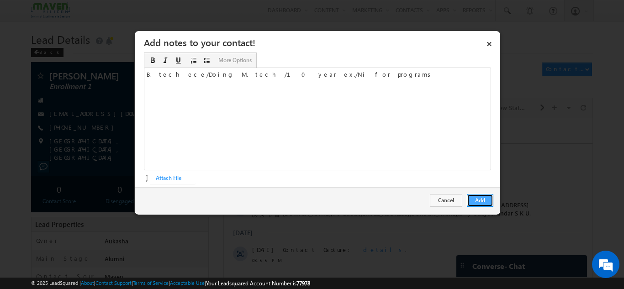
click at [475, 196] on button "Add" at bounding box center [480, 200] width 27 height 13
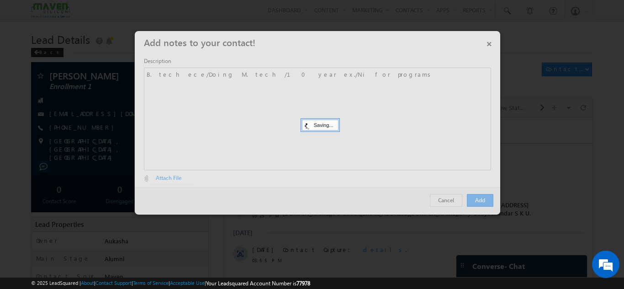
click at [0, 81] on div at bounding box center [312, 144] width 624 height 289
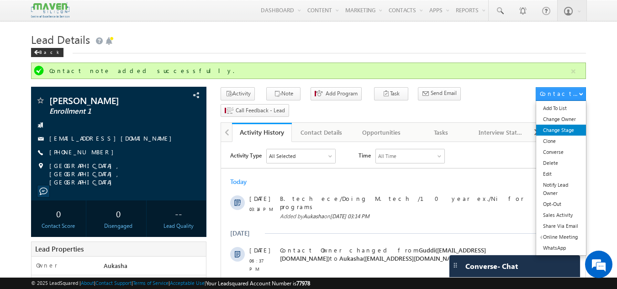
click at [569, 128] on link "Change Stage" at bounding box center [561, 130] width 50 height 11
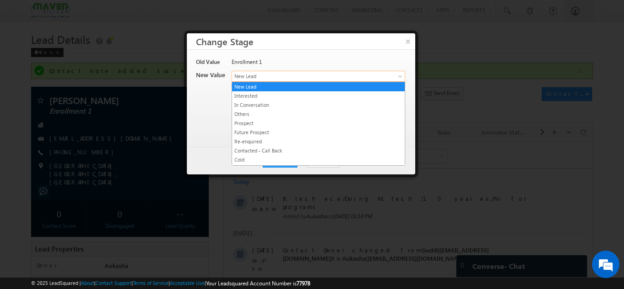
click at [311, 74] on span "New Lead" at bounding box center [303, 76] width 143 height 8
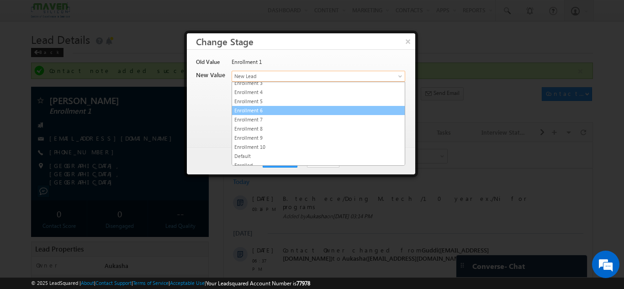
scroll to position [173, 0]
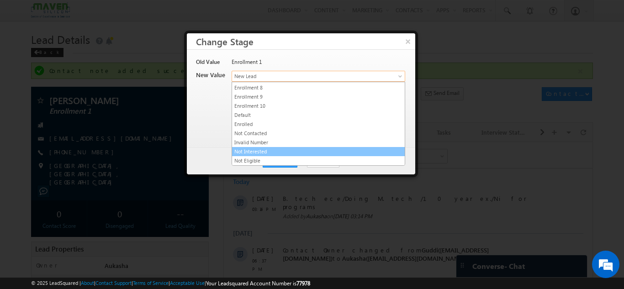
click at [294, 150] on link "Not Interested" at bounding box center [318, 152] width 173 height 8
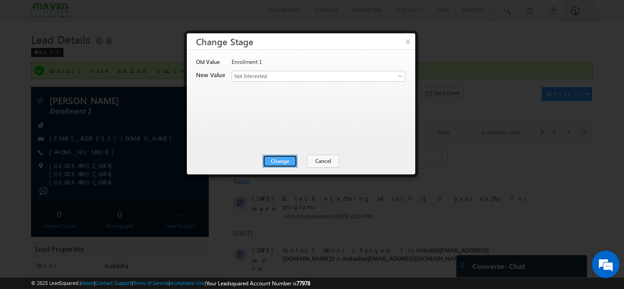
click at [281, 164] on button "Change" at bounding box center [280, 161] width 35 height 13
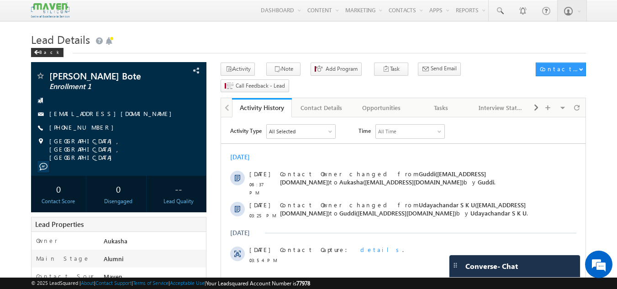
click at [290, 43] on h1 "Lead Details" at bounding box center [309, 39] width 556 height 18
click at [94, 129] on div "[PHONE_NUMBER]" at bounding box center [119, 127] width 167 height 9
copy div "[PHONE_NUMBER]"
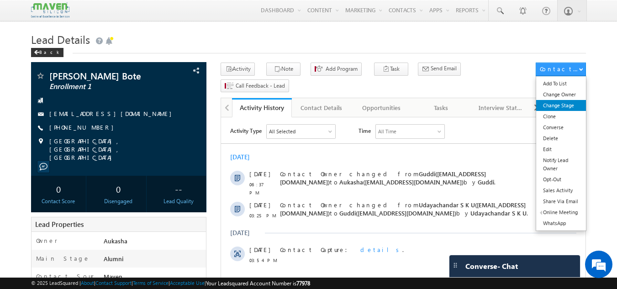
click at [556, 110] on link "Change Stage" at bounding box center [561, 105] width 50 height 11
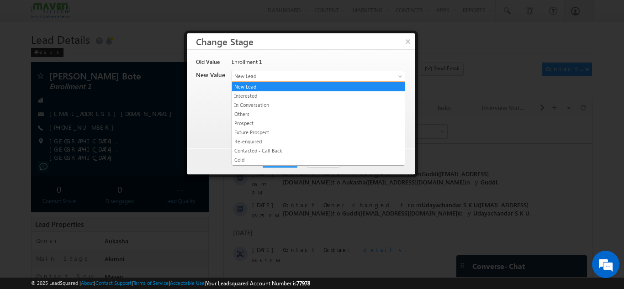
click at [256, 76] on span "New Lead" at bounding box center [303, 76] width 143 height 8
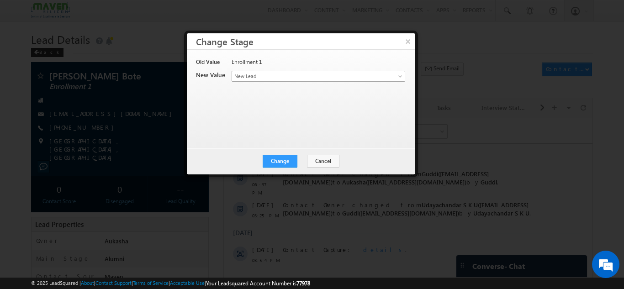
drag, startPoint x: 256, startPoint y: 76, endPoint x: 260, endPoint y: 80, distance: 5.2
click at [260, 80] on span "New Lead" at bounding box center [303, 76] width 143 height 8
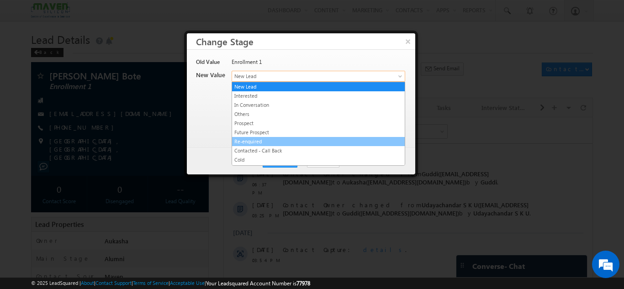
drag, startPoint x: 260, startPoint y: 80, endPoint x: 267, endPoint y: 143, distance: 63.4
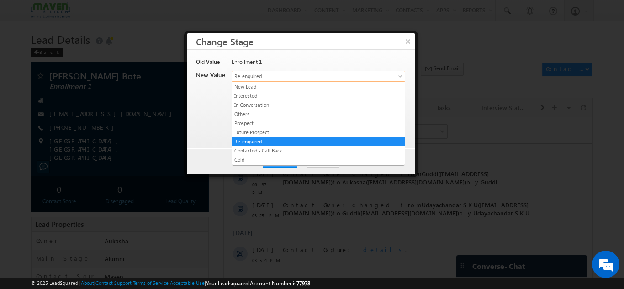
drag, startPoint x: 298, startPoint y: 81, endPoint x: 297, endPoint y: 113, distance: 32.5
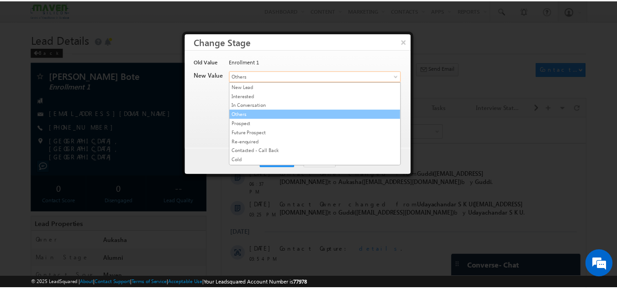
scroll to position [173, 0]
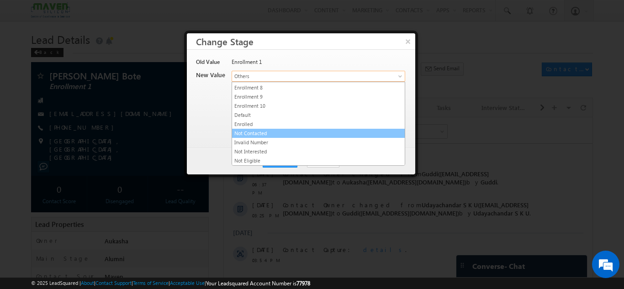
click at [267, 134] on link "Not Contacted" at bounding box center [318, 133] width 173 height 8
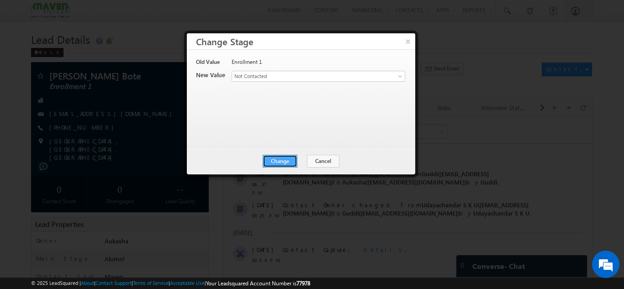
click at [285, 161] on button "Change" at bounding box center [280, 161] width 35 height 13
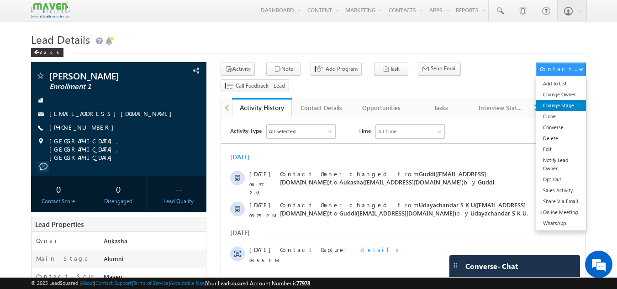
click at [557, 103] on link "Change Stage" at bounding box center [561, 105] width 50 height 11
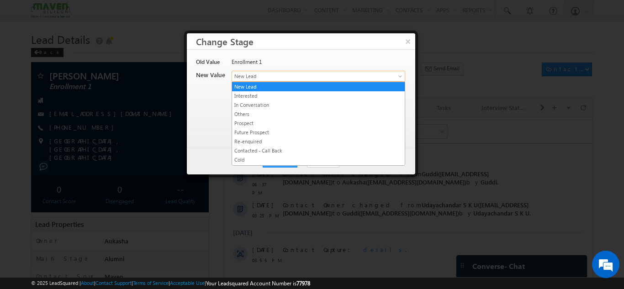
click at [353, 74] on span "New Lead" at bounding box center [303, 76] width 143 height 8
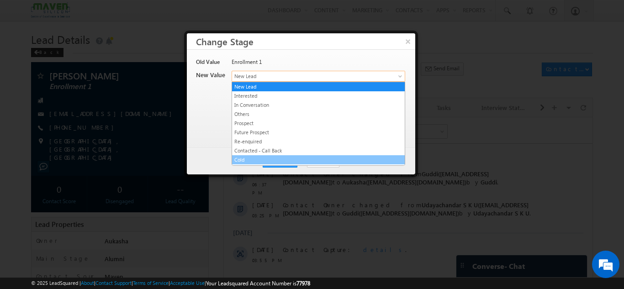
scroll to position [173, 0]
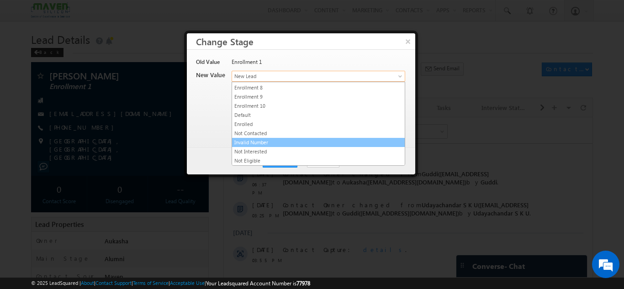
drag, startPoint x: 264, startPoint y: 132, endPoint x: 275, endPoint y: 137, distance: 11.6
click at [275, 137] on link "Not Contacted" at bounding box center [318, 133] width 173 height 8
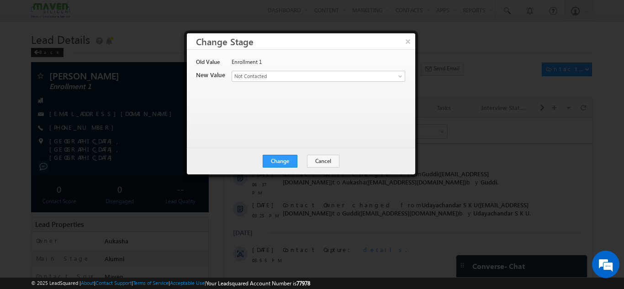
click at [275, 137] on div "Old Value Enrollment 1 New Value Contact Stage * New Lead Interested In Convers…" at bounding box center [301, 99] width 228 height 98
click at [283, 162] on button "Change" at bounding box center [280, 161] width 35 height 13
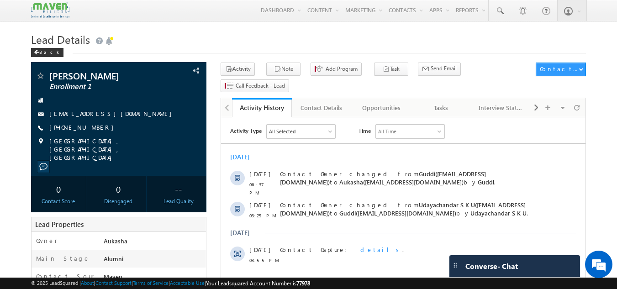
click at [151, 40] on h1 "Lead Details" at bounding box center [309, 39] width 556 height 18
click at [189, 53] on div "Back" at bounding box center [309, 51] width 556 height 6
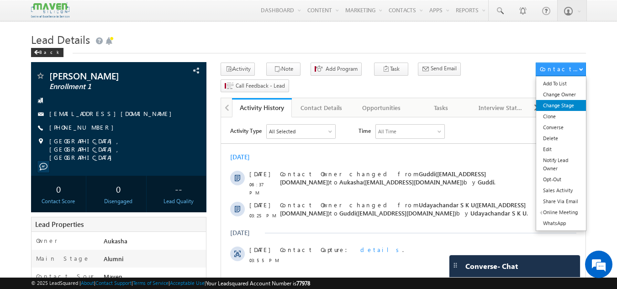
click at [552, 105] on link "Change Stage" at bounding box center [561, 105] width 50 height 11
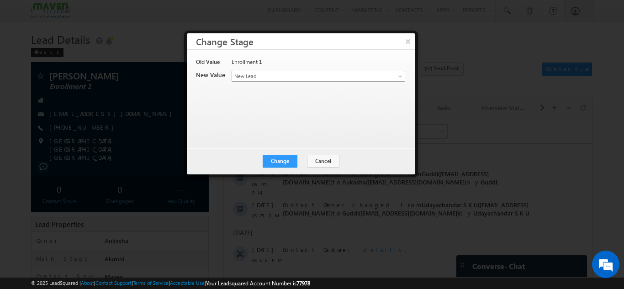
drag, startPoint x: 330, startPoint y: 69, endPoint x: 319, endPoint y: 77, distance: 13.7
click at [319, 77] on div "Old Value Enrollment 1 New Value Contact Stage * New Lead Interested In Convers…" at bounding box center [300, 94] width 208 height 73
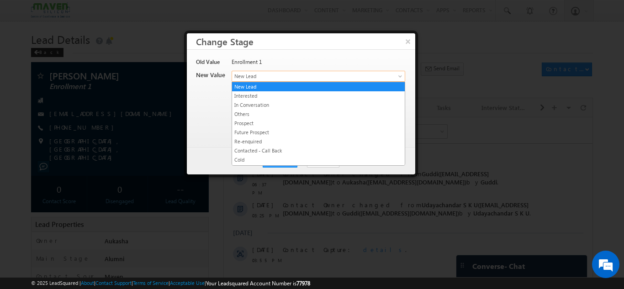
click at [319, 77] on span "New Lead" at bounding box center [303, 76] width 143 height 8
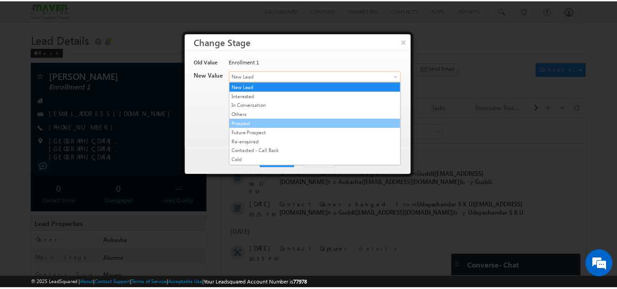
scroll to position [173, 0]
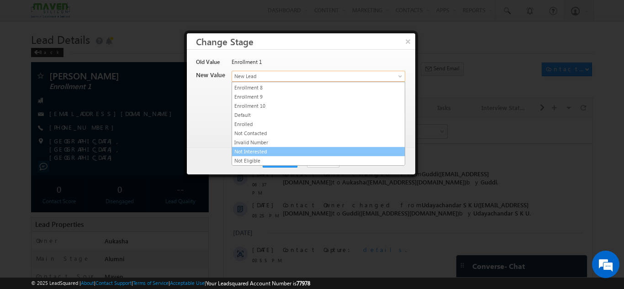
click at [262, 149] on link "Not Interested" at bounding box center [318, 152] width 173 height 8
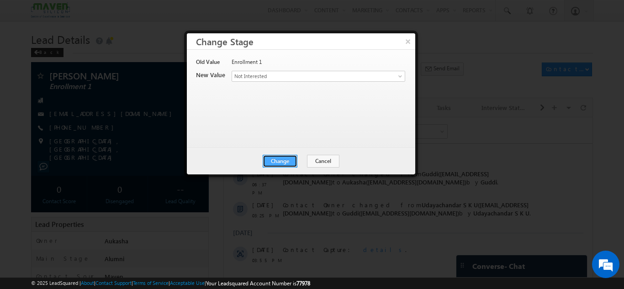
click at [290, 164] on button "Change" at bounding box center [280, 161] width 35 height 13
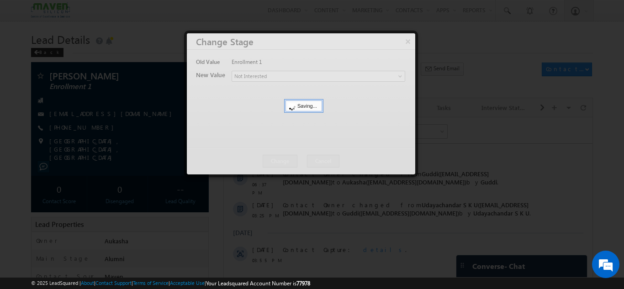
click at [0, 98] on div at bounding box center [312, 144] width 624 height 289
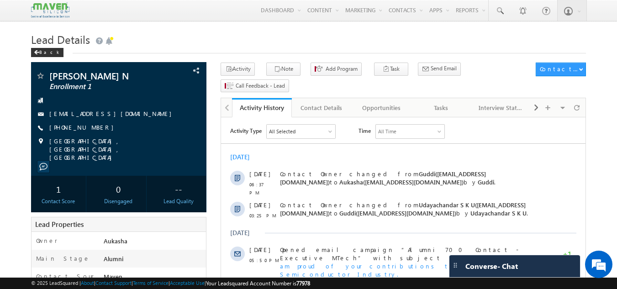
click at [252, 39] on h1 "Lead Details" at bounding box center [309, 39] width 556 height 18
click at [230, 42] on h1 "Lead Details" at bounding box center [309, 39] width 556 height 18
click at [200, 42] on h1 "Lead Details" at bounding box center [309, 39] width 556 height 18
drag, startPoint x: 101, startPoint y: 129, endPoint x: 92, endPoint y: 129, distance: 8.7
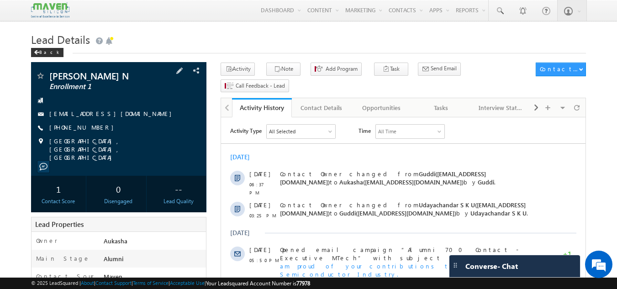
click at [92, 129] on div "+91-9601634335" at bounding box center [119, 127] width 167 height 9
drag, startPoint x: 100, startPoint y: 129, endPoint x: 94, endPoint y: 129, distance: 6.4
click at [94, 129] on div "+91-9601634335" at bounding box center [119, 127] width 167 height 9
copy div "+91-9601634335"
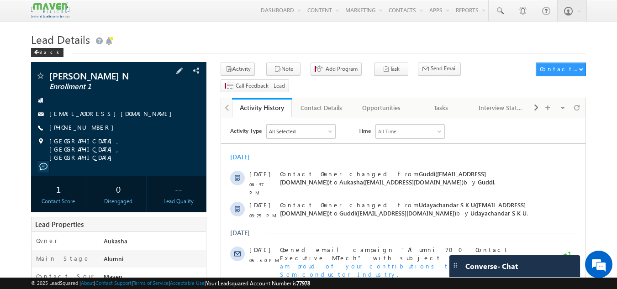
drag, startPoint x: 133, startPoint y: 74, endPoint x: 53, endPoint y: 75, distance: 79.5
click at [53, 75] on span "Tada Hirenkumar N" at bounding box center [103, 75] width 108 height 9
copy span "Tada Hirenkumar N"
click at [326, 34] on h1 "Lead Details" at bounding box center [309, 39] width 556 height 18
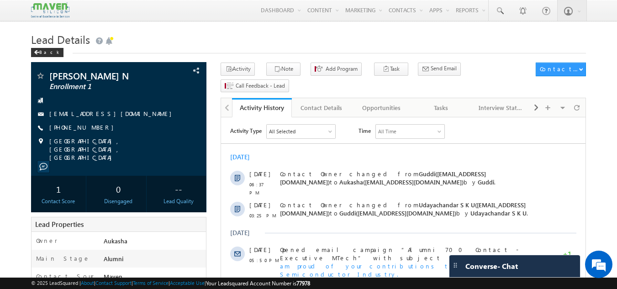
click at [395, 38] on h1 "Lead Details" at bounding box center [309, 39] width 556 height 18
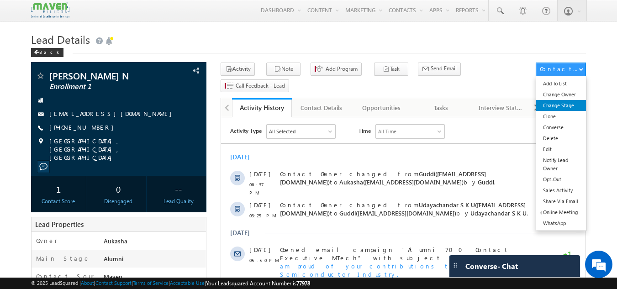
click at [573, 103] on link "Change Stage" at bounding box center [561, 105] width 50 height 11
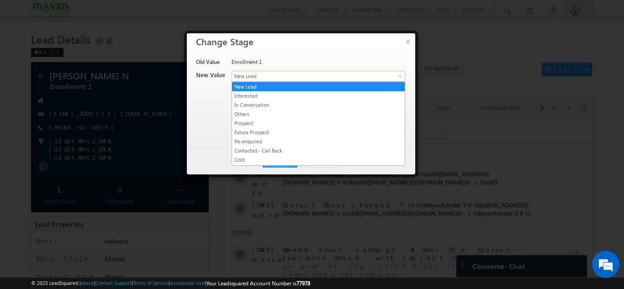
click at [286, 73] on span "New Lead" at bounding box center [303, 76] width 143 height 8
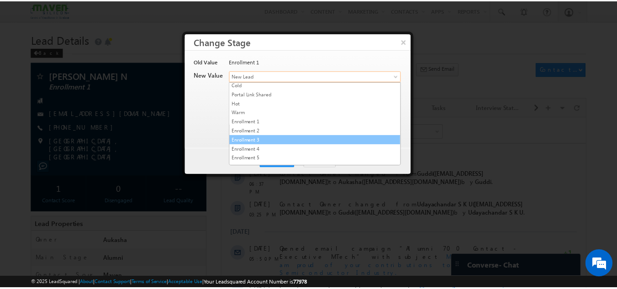
scroll to position [75, 0]
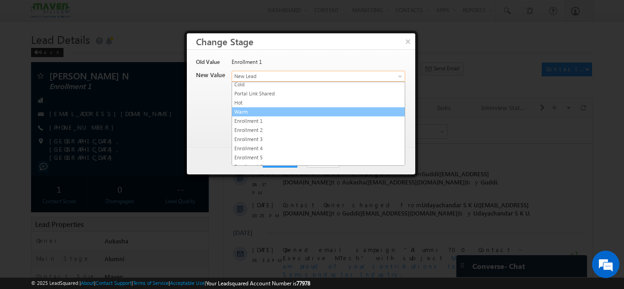
click at [265, 111] on link "Warm" at bounding box center [318, 112] width 173 height 8
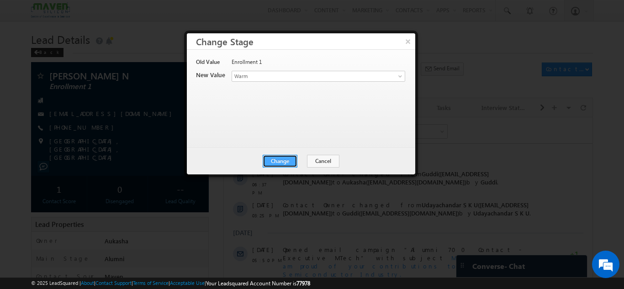
click at [292, 164] on button "Change" at bounding box center [280, 161] width 35 height 13
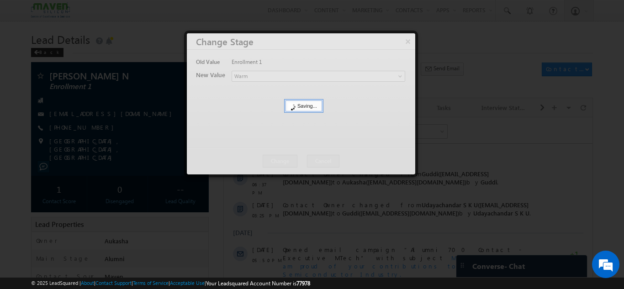
click at [0, 113] on div at bounding box center [312, 144] width 624 height 289
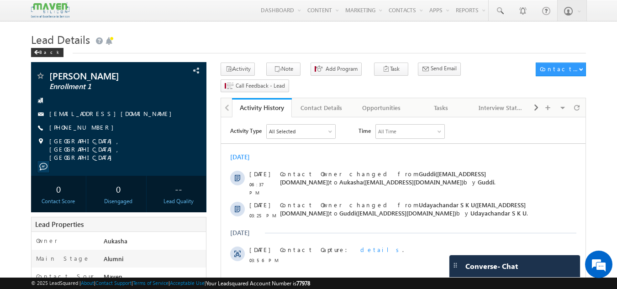
click at [263, 41] on h1 "Lead Details" at bounding box center [309, 39] width 556 height 18
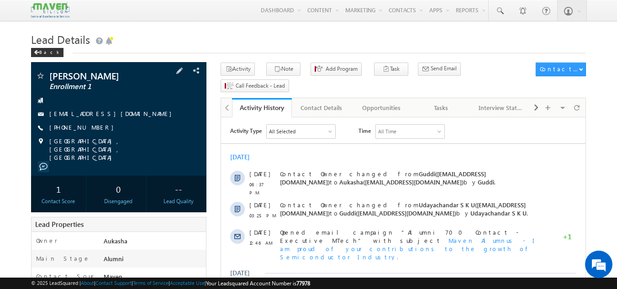
click at [92, 129] on div "[PHONE_NUMBER]" at bounding box center [119, 127] width 167 height 9
copy div "[PHONE_NUMBER]"
drag, startPoint x: 110, startPoint y: 78, endPoint x: 48, endPoint y: 77, distance: 62.1
click at [48, 77] on div "Selva Kumar Enrollment 1" at bounding box center [119, 75] width 167 height 9
copy div "Selva Kumar"
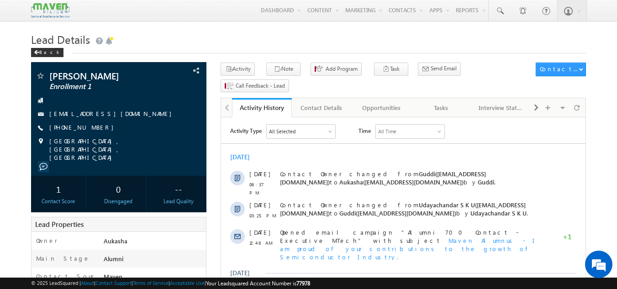
drag, startPoint x: 113, startPoint y: 77, endPoint x: 48, endPoint y: 71, distance: 64.7
click at [48, 71] on div "Selva Kumar Enrollment 1 selvapalaniswamy@gmail.com" at bounding box center [119, 119] width 176 height 114
copy div "Selva Kumar"
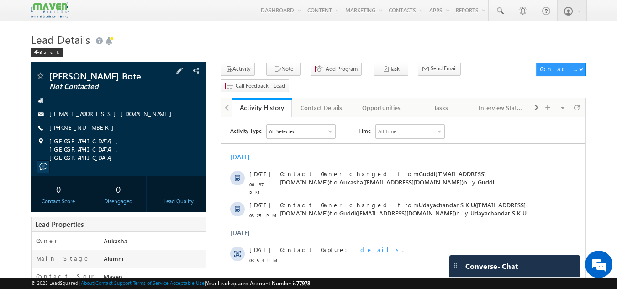
drag, startPoint x: 97, startPoint y: 130, endPoint x: 93, endPoint y: 130, distance: 4.6
click at [93, 130] on div "+91-9967915824" at bounding box center [119, 127] width 167 height 9
copy div "+91-9967915824"
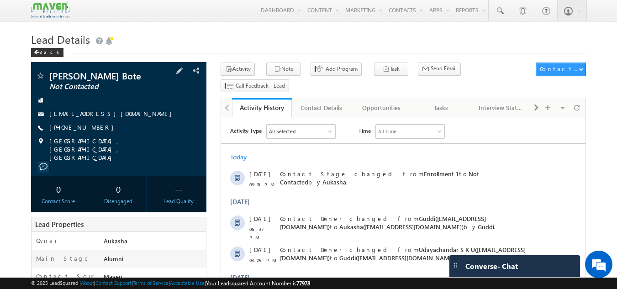
drag, startPoint x: 102, startPoint y: 127, endPoint x: 94, endPoint y: 127, distance: 8.2
click at [94, 127] on div "[PHONE_NUMBER]" at bounding box center [119, 127] width 167 height 9
copy div "[PHONE_NUMBER]"
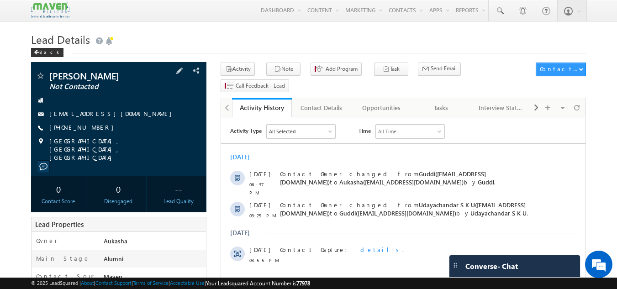
drag, startPoint x: 100, startPoint y: 127, endPoint x: 94, endPoint y: 127, distance: 5.9
click at [94, 127] on div "+91-8147194882" at bounding box center [119, 127] width 167 height 9
copy div "+91-8147194882"
drag, startPoint x: 102, startPoint y: 128, endPoint x: 93, endPoint y: 128, distance: 9.1
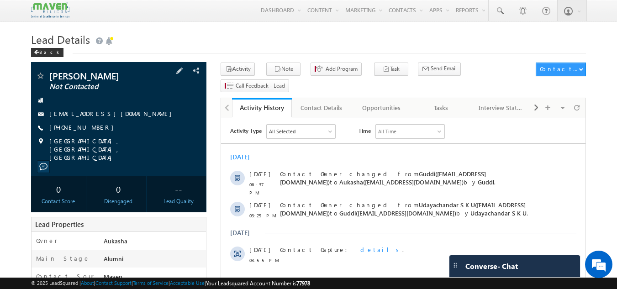
click at [93, 128] on div "+91-8147194882" at bounding box center [119, 127] width 167 height 9
copy div "+91-8147194882"
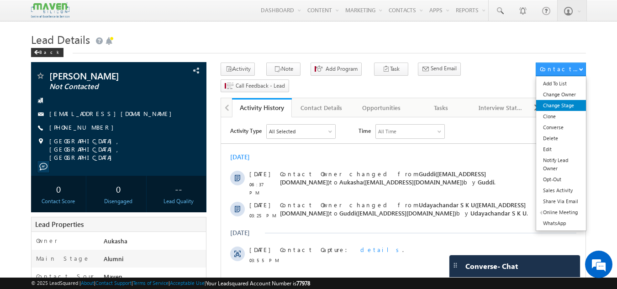
click at [564, 109] on link "Change Stage" at bounding box center [561, 105] width 50 height 11
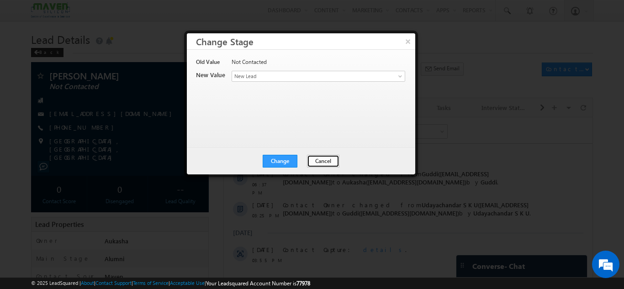
click at [313, 159] on button "Cancel" at bounding box center [323, 161] width 32 height 13
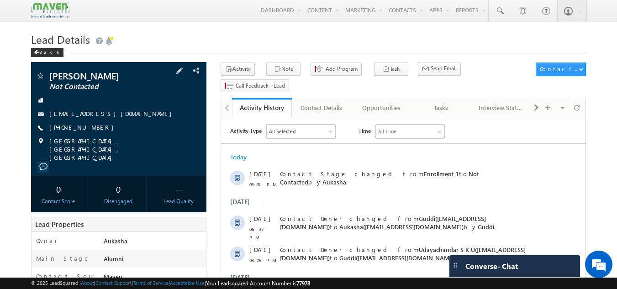
drag, startPoint x: 138, startPoint y: 77, endPoint x: 48, endPoint y: 74, distance: 89.6
click at [48, 74] on div "Ramabhupal Reddy Not Contacted" at bounding box center [119, 75] width 167 height 9
copy div "Ramabhupal Reddy"
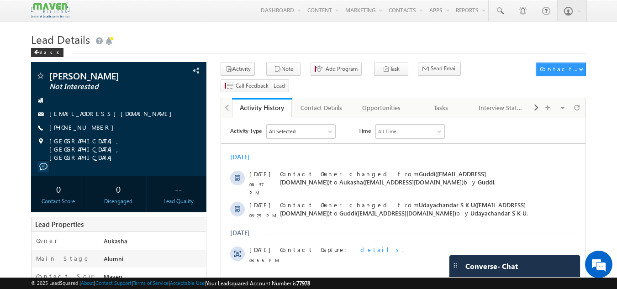
click at [239, 47] on h1 "Lead Details" at bounding box center [309, 39] width 556 height 18
click at [274, 66] on icon "button" at bounding box center [277, 69] width 7 height 9
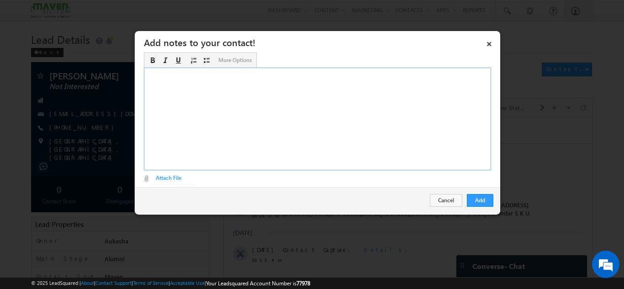
click at [257, 90] on div "Rich Text Editor, Description-inline-editor-div" at bounding box center [317, 119] width 347 height 103
click at [489, 199] on button "Add" at bounding box center [480, 200] width 27 height 13
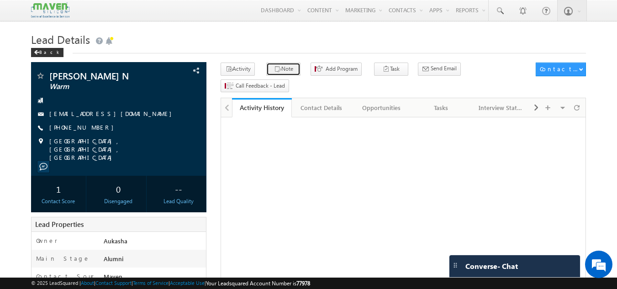
click at [275, 70] on icon "button" at bounding box center [277, 69] width 7 height 9
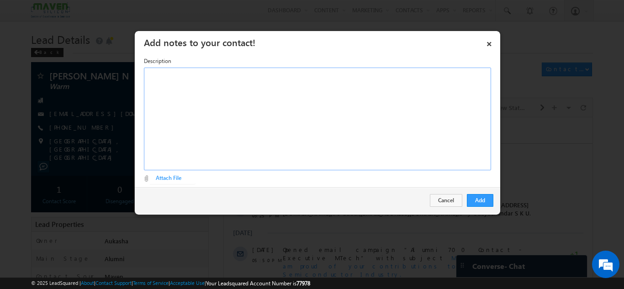
click at [304, 140] on div "Rich Text Editor, Description-inline-editor-div" at bounding box center [317, 119] width 347 height 103
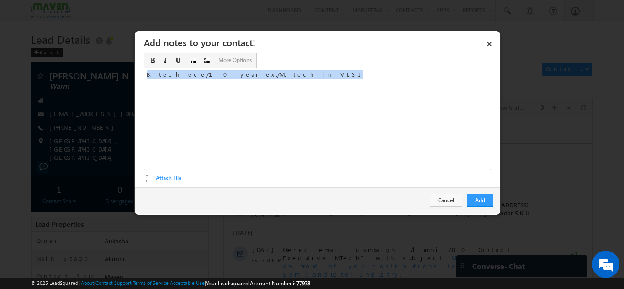
copy div "B. tech ece/10 year ex./M. tech in VLSI"
click at [472, 203] on button "Add" at bounding box center [480, 200] width 27 height 13
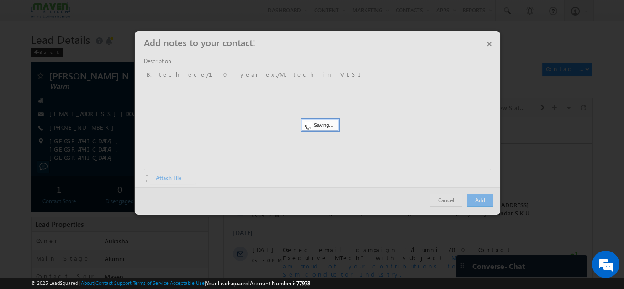
click at [0, 169] on div at bounding box center [312, 144] width 624 height 289
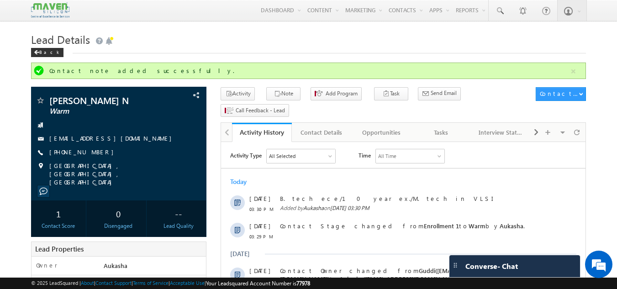
click at [217, 38] on h1 "Lead Details" at bounding box center [309, 39] width 556 height 18
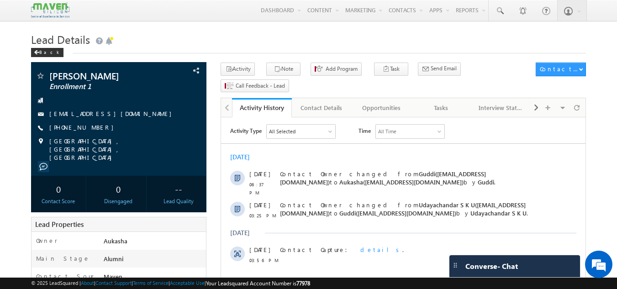
click at [261, 39] on h1 "Lead Details" at bounding box center [309, 39] width 556 height 18
click at [192, 35] on h1 "Lead Details" at bounding box center [309, 39] width 556 height 18
click at [93, 128] on div "+91-9886985631" at bounding box center [119, 127] width 167 height 9
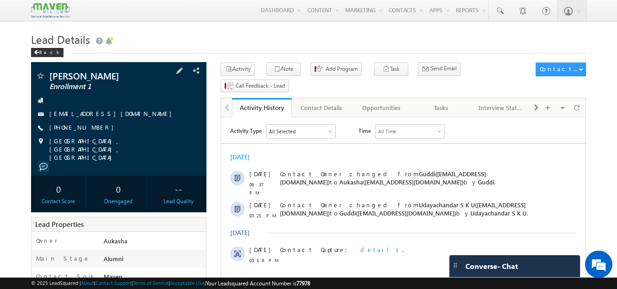
copy div "+91-9886985631"
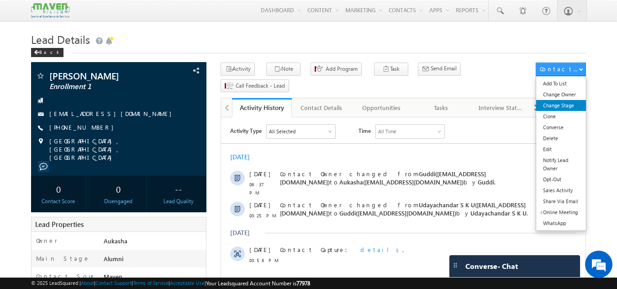
click at [549, 103] on link "Change Stage" at bounding box center [561, 105] width 50 height 11
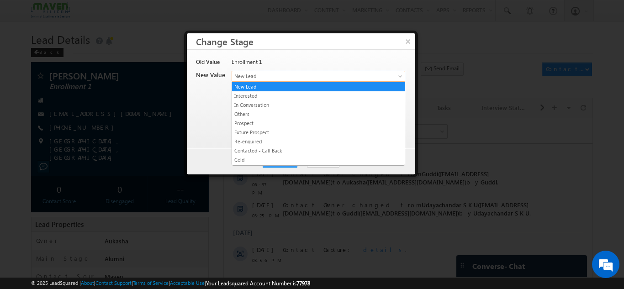
click at [264, 78] on span "New Lead" at bounding box center [303, 76] width 143 height 8
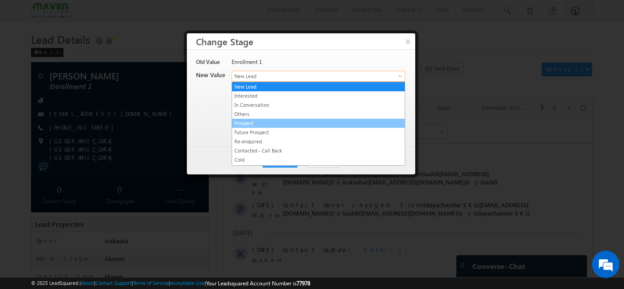
scroll to position [173, 0]
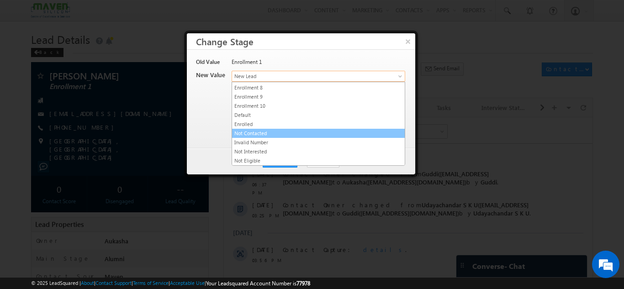
click at [273, 135] on link "Not Contacted" at bounding box center [318, 133] width 173 height 8
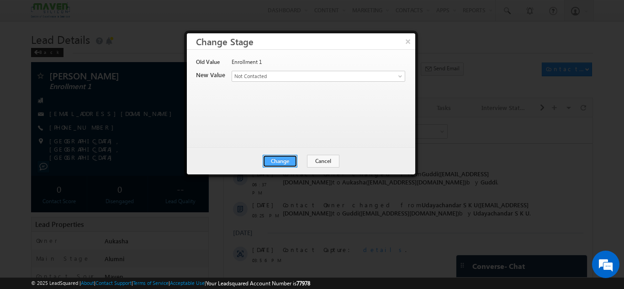
click at [284, 159] on button "Change" at bounding box center [280, 161] width 35 height 13
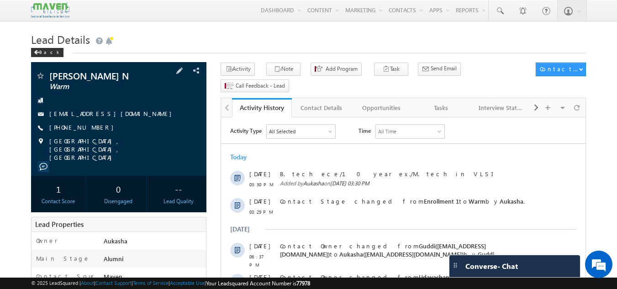
drag, startPoint x: 130, startPoint y: 75, endPoint x: 51, endPoint y: 75, distance: 79.0
click at [51, 75] on span "[PERSON_NAME] N" at bounding box center [103, 75] width 108 height 9
copy div "[PERSON_NAME] N"
drag, startPoint x: 99, startPoint y: 126, endPoint x: 93, endPoint y: 127, distance: 6.5
click at [93, 127] on div "[PHONE_NUMBER]" at bounding box center [119, 127] width 167 height 9
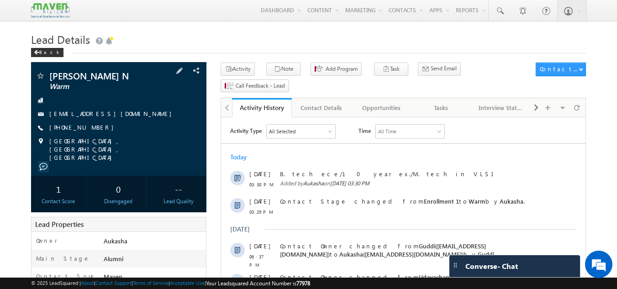
copy div "[PHONE_NUMBER]"
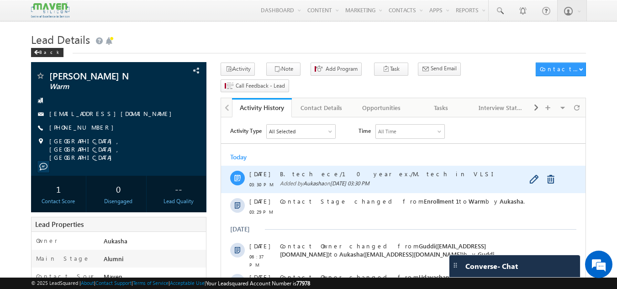
drag, startPoint x: 381, startPoint y: 175, endPoint x: 280, endPoint y: 171, distance: 101.5
click at [280, 171] on span "B. tech ece/10 year ex./M. tech in VLSI" at bounding box center [413, 174] width 267 height 8
copy span "B. tech ece/10 year ex./M. tech in VLSI"
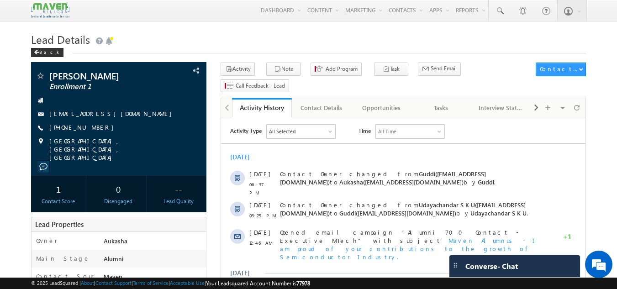
click at [304, 53] on div "Back" at bounding box center [309, 51] width 556 height 6
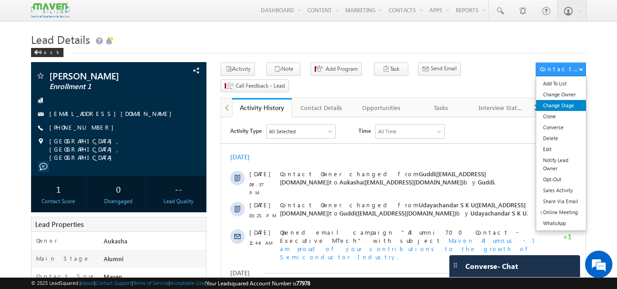
click at [565, 107] on link "Change Stage" at bounding box center [561, 105] width 50 height 11
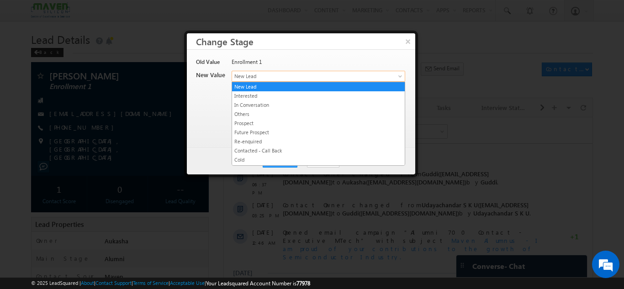
click at [332, 74] on span "New Lead" at bounding box center [303, 76] width 143 height 8
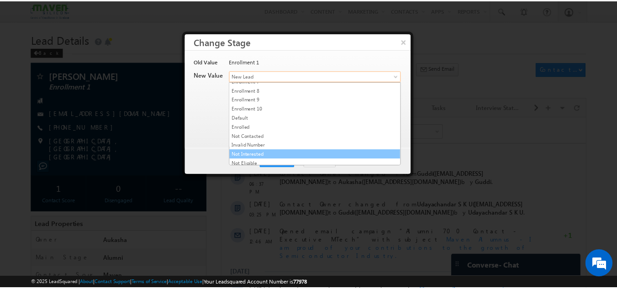
scroll to position [173, 0]
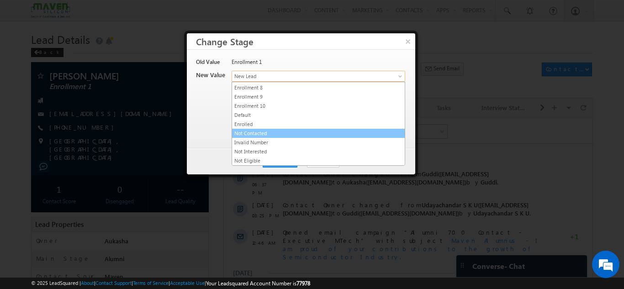
click at [271, 130] on link "Not Contacted" at bounding box center [318, 133] width 173 height 8
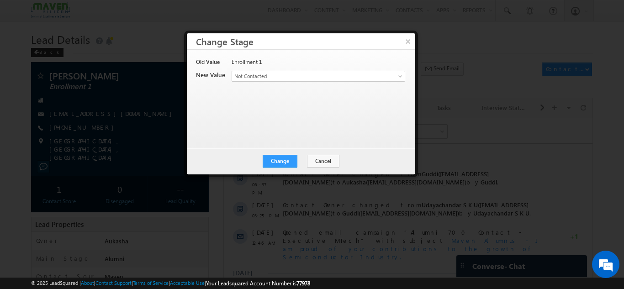
click at [301, 111] on div "Old Value Enrollment 1 New Value Contact Stage * New Lead Interested In Convers…" at bounding box center [300, 94] width 208 height 73
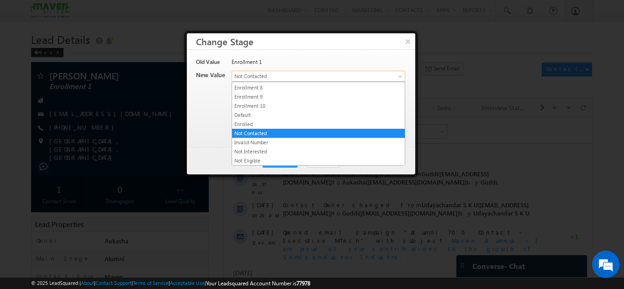
click at [302, 77] on span "Not Contacted" at bounding box center [303, 76] width 143 height 8
click at [281, 151] on link "Not Interested" at bounding box center [318, 152] width 173 height 8
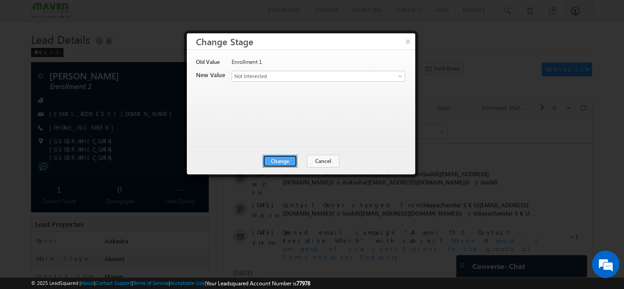
click at [277, 161] on button "Change" at bounding box center [280, 161] width 35 height 13
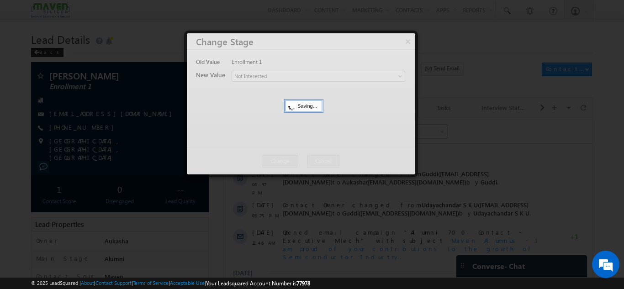
click at [0, 143] on div at bounding box center [312, 144] width 624 height 289
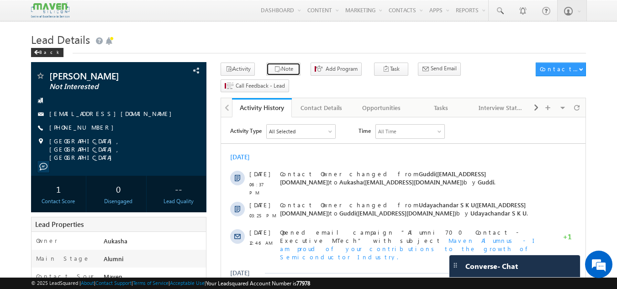
click at [274, 69] on icon "button" at bounding box center [277, 69] width 7 height 9
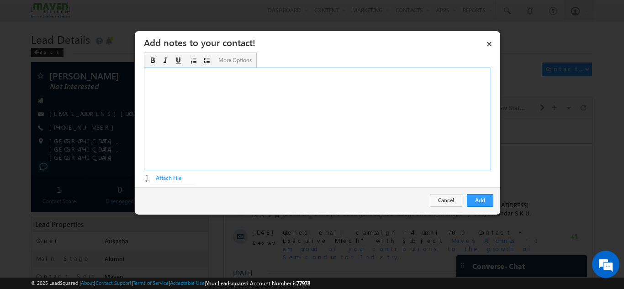
click at [330, 129] on div "Rich Text Editor, Description-inline-editor-div" at bounding box center [317, 119] width 347 height 103
click at [488, 204] on button "Add" at bounding box center [480, 200] width 27 height 13
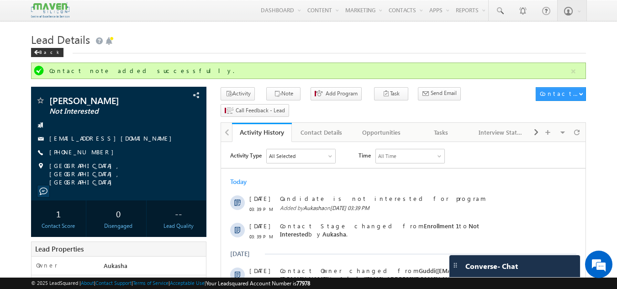
click at [351, 44] on h1 "Lead Details" at bounding box center [309, 39] width 556 height 18
click at [307, 37] on h1 "Lead Details" at bounding box center [309, 39] width 556 height 18
drag, startPoint x: 101, startPoint y: 153, endPoint x: 93, endPoint y: 154, distance: 7.3
click at [93, 154] on div "[PHONE_NUMBER]" at bounding box center [119, 152] width 167 height 9
copy div "[PHONE_NUMBER]"
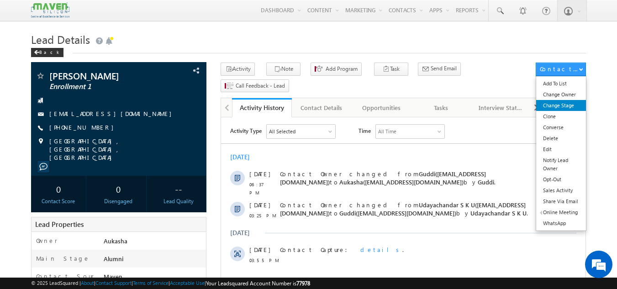
click at [570, 111] on link "Change Stage" at bounding box center [561, 105] width 50 height 11
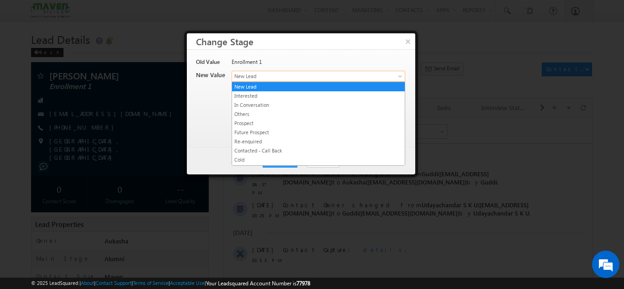
click at [284, 79] on span "New Lead" at bounding box center [303, 76] width 143 height 8
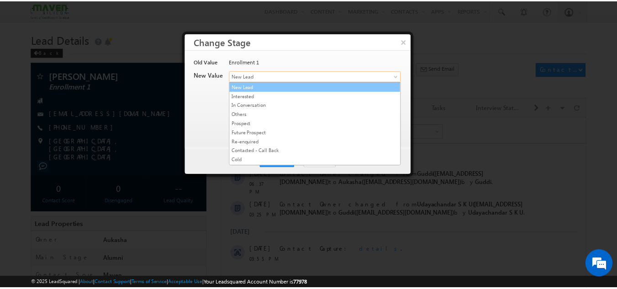
scroll to position [173, 0]
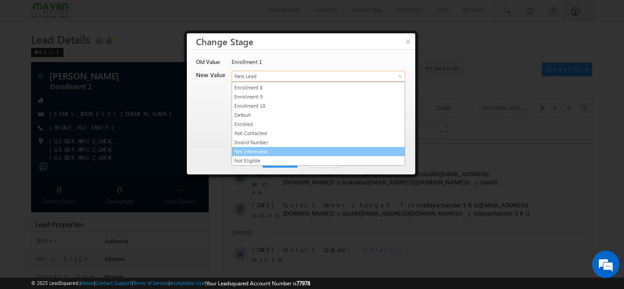
click at [264, 149] on link "Not Interested" at bounding box center [318, 152] width 173 height 8
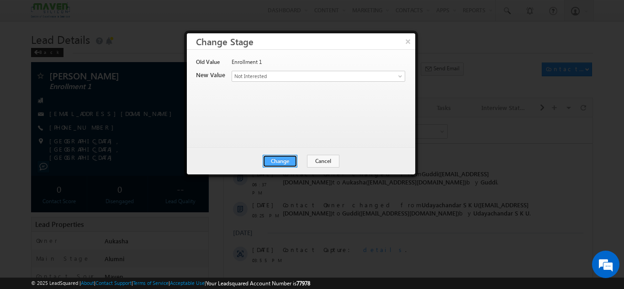
click at [276, 164] on button "Change" at bounding box center [280, 161] width 35 height 13
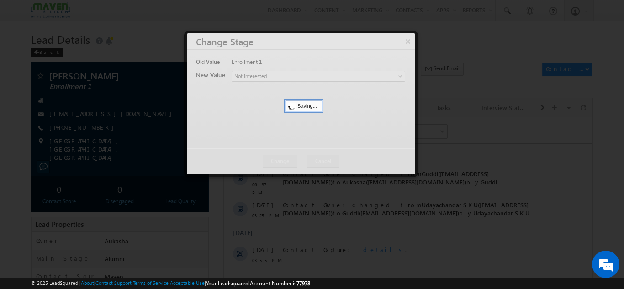
click at [0, 63] on div at bounding box center [312, 144] width 624 height 289
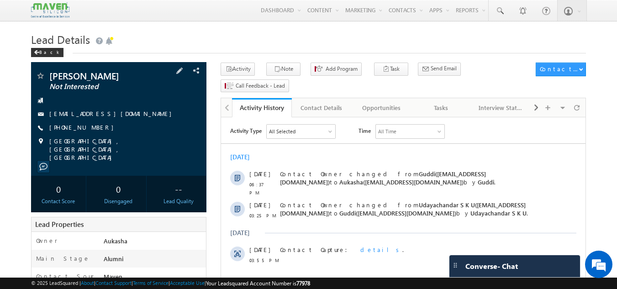
drag, startPoint x: 0, startPoint y: 0, endPoint x: 118, endPoint y: 114, distance: 164.2
click at [118, 114] on div "[EMAIL_ADDRESS][DOMAIN_NAME]" at bounding box center [119, 114] width 167 height 9
copy div "[EMAIL_ADDRESS][DOMAIN_NAME]"
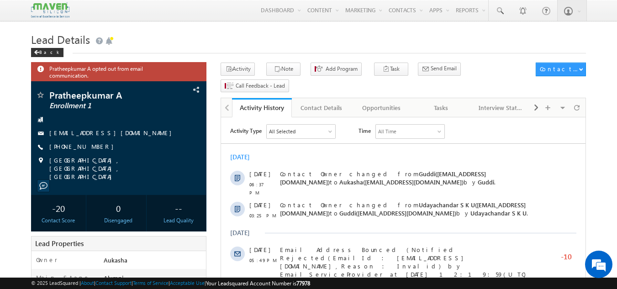
click at [255, 37] on h1 "Lead Details" at bounding box center [309, 39] width 556 height 18
click at [93, 149] on div "+91-9994853144" at bounding box center [119, 147] width 167 height 9
copy div "+91-9994853144"
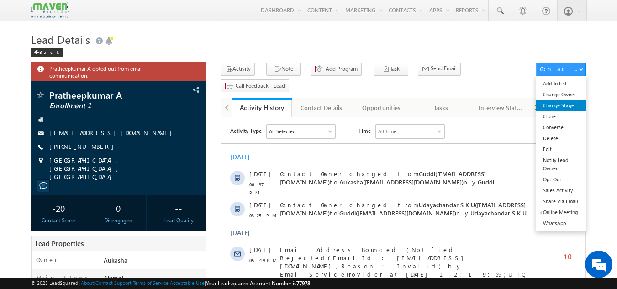
click at [567, 102] on link "Change Stage" at bounding box center [561, 105] width 50 height 11
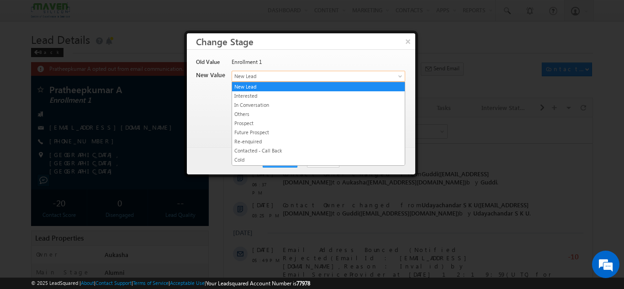
click at [279, 77] on span "New Lead" at bounding box center [303, 76] width 143 height 8
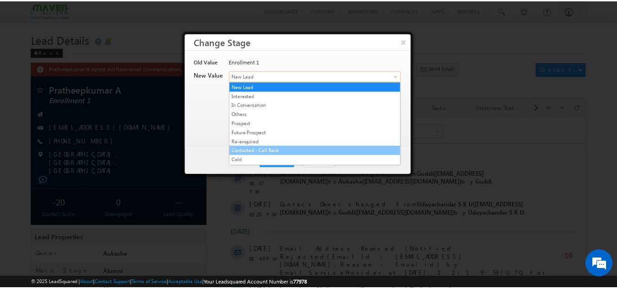
scroll to position [173, 0]
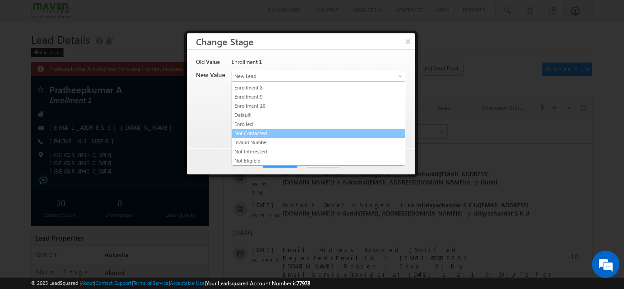
click at [270, 134] on link "Not Contacted" at bounding box center [318, 133] width 173 height 8
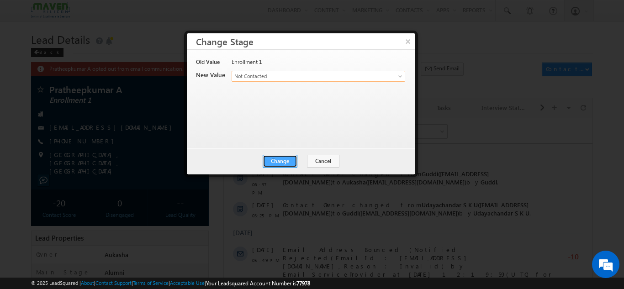
click at [290, 164] on button "Change" at bounding box center [280, 161] width 35 height 13
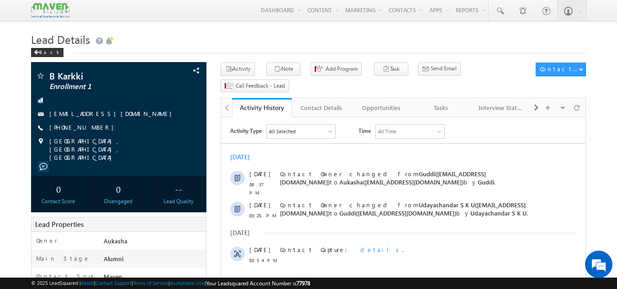
click at [217, 43] on h1 "Lead Details" at bounding box center [309, 39] width 556 height 18
drag, startPoint x: 101, startPoint y: 129, endPoint x: 94, endPoint y: 128, distance: 7.3
click at [94, 128] on div "[PHONE_NUMBER]" at bounding box center [119, 127] width 167 height 9
copy div "[PHONE_NUMBER]"
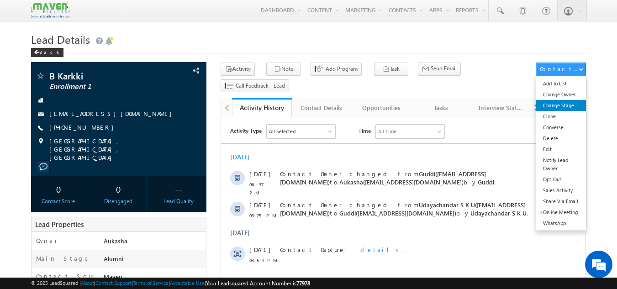
click at [568, 106] on link "Change Stage" at bounding box center [561, 105] width 50 height 11
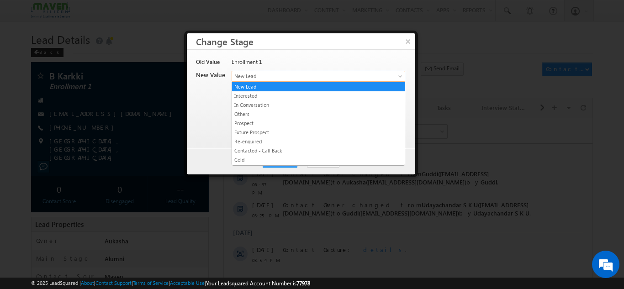
click at [264, 73] on span "New Lead" at bounding box center [303, 76] width 143 height 8
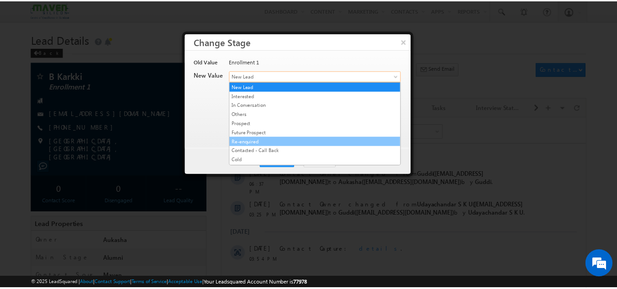
scroll to position [173, 0]
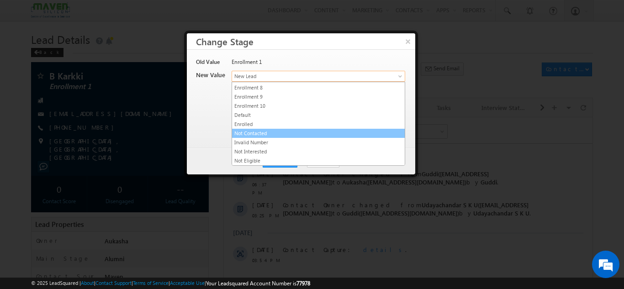
click at [273, 131] on link "Not Contacted" at bounding box center [318, 133] width 173 height 8
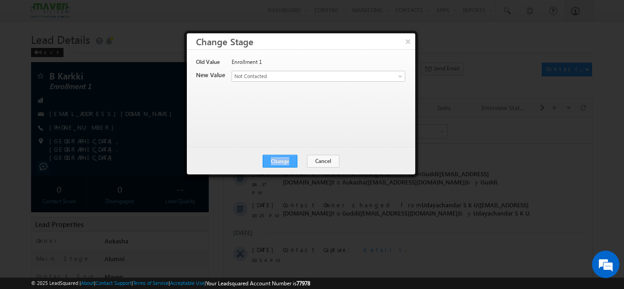
drag, startPoint x: 275, startPoint y: 126, endPoint x: 293, endPoint y: 158, distance: 37.1
click at [293, 158] on div "× Change Stage Old Value Enrollment 1 New Value Contact Stage * New Lead Intere…" at bounding box center [301, 103] width 228 height 141
click at [293, 158] on button "Change" at bounding box center [280, 161] width 35 height 13
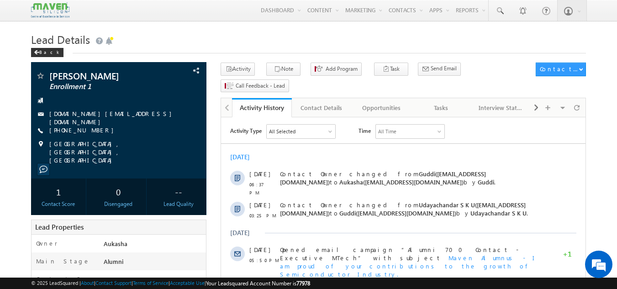
click at [364, 55] on div "Lead Details Back" at bounding box center [309, 46] width 556 height 33
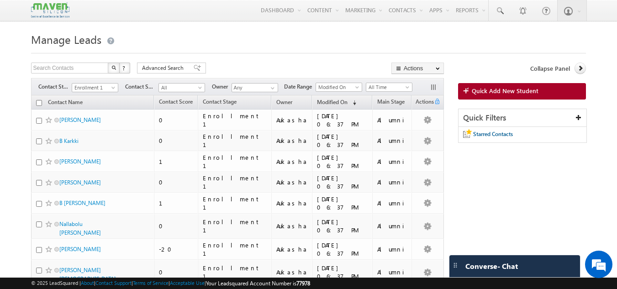
click at [210, 37] on h1 "Manage Leads" at bounding box center [309, 39] width 556 height 18
click at [220, 52] on div at bounding box center [309, 51] width 556 height 6
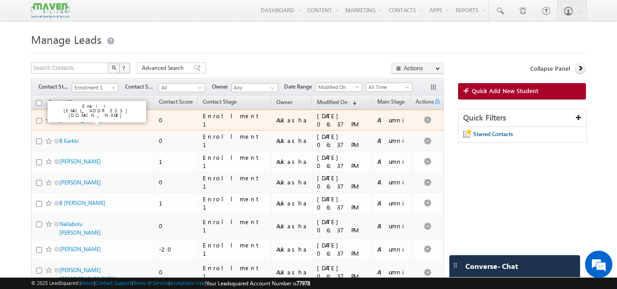
click at [82, 122] on link "[PERSON_NAME]" at bounding box center [80, 120] width 42 height 7
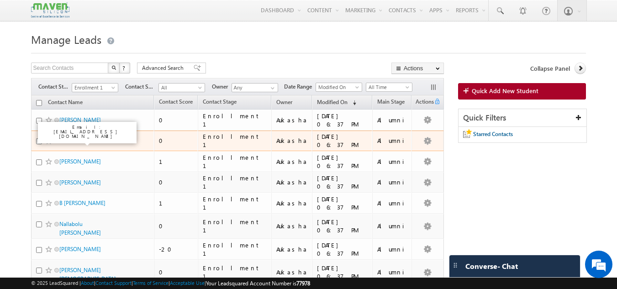
click at [72, 143] on link "B Karkki" at bounding box center [68, 141] width 19 height 7
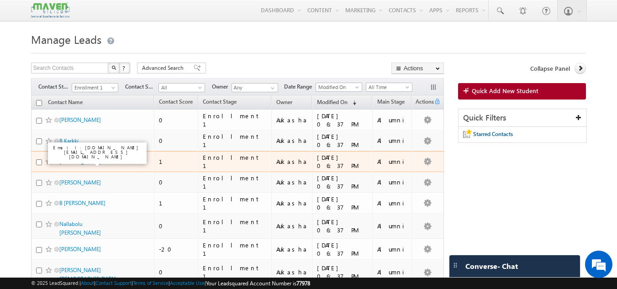
click at [78, 162] on link "Manoj Kumar Rishi" at bounding box center [80, 161] width 42 height 7
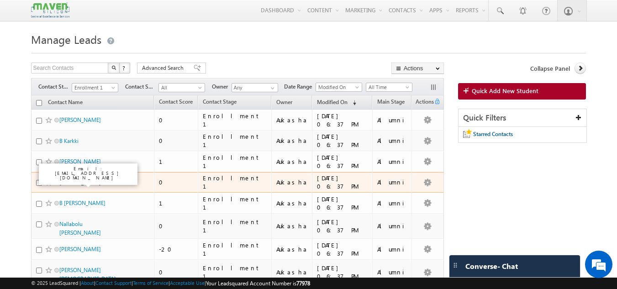
click at [80, 183] on link "Pawan Marathe" at bounding box center [80, 182] width 42 height 7
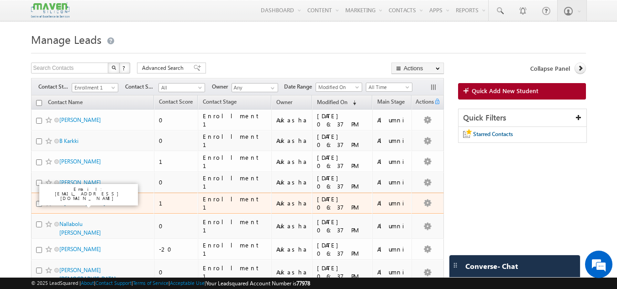
click at [86, 202] on link "B Navaneeth Bhat" at bounding box center [82, 203] width 46 height 7
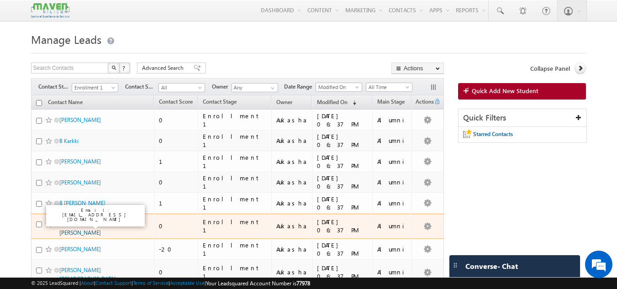
click at [82, 225] on link "Nallabolu Raghavendra Reddy" at bounding box center [80, 229] width 42 height 16
click at [73, 249] on link "Anil Kumar" at bounding box center [80, 249] width 42 height 7
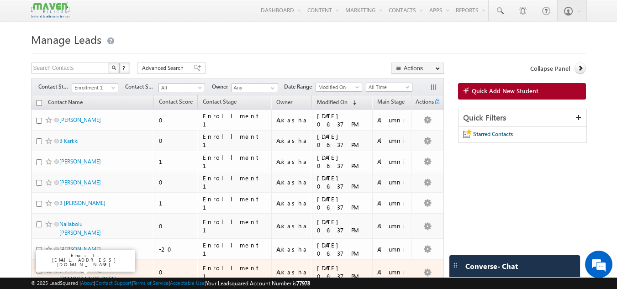
click at [87, 270] on link "N Ramakrishna" at bounding box center [87, 275] width 57 height 16
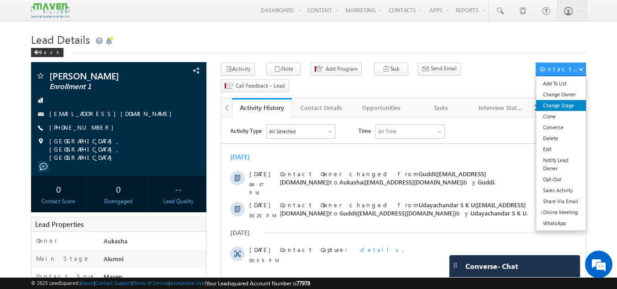
click at [556, 102] on link "Change Stage" at bounding box center [561, 105] width 50 height 11
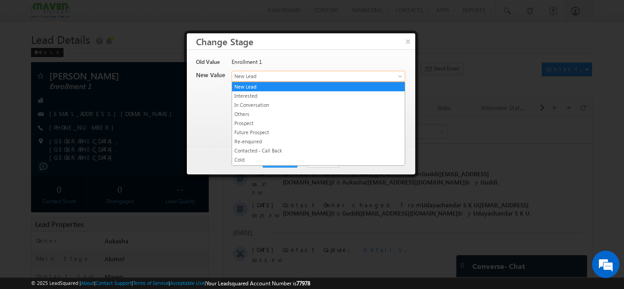
click at [289, 80] on span "New Lead" at bounding box center [303, 76] width 143 height 8
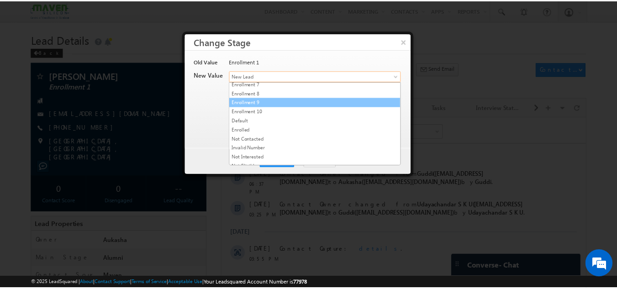
scroll to position [173, 0]
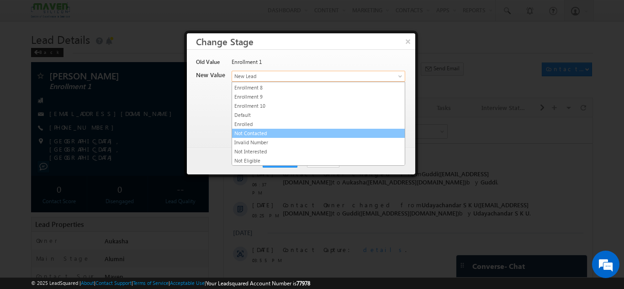
click at [251, 136] on link "Not Contacted" at bounding box center [318, 133] width 173 height 8
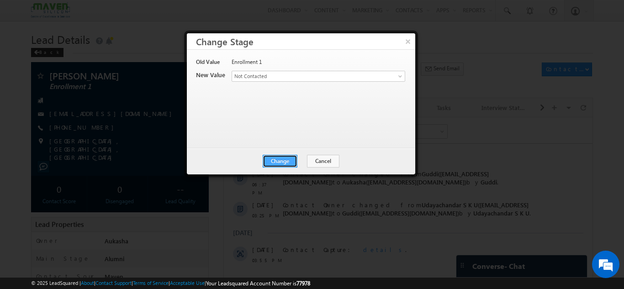
click at [280, 159] on button "Change" at bounding box center [280, 161] width 35 height 13
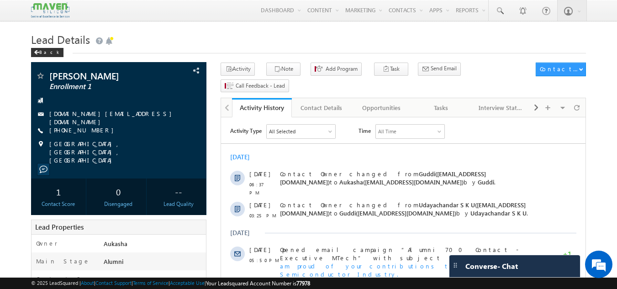
drag, startPoint x: 100, startPoint y: 128, endPoint x: 93, endPoint y: 128, distance: 6.9
click at [93, 128] on div "+91-9888843430" at bounding box center [119, 130] width 167 height 9
copy div "+91-9888843430"
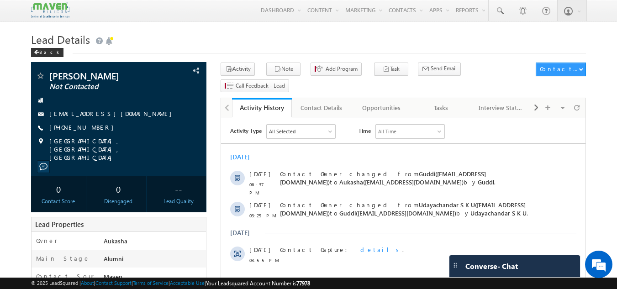
click at [228, 40] on h1 "Lead Details" at bounding box center [309, 39] width 556 height 18
click at [331, 45] on h1 "Lead Details" at bounding box center [309, 39] width 556 height 18
click at [305, 40] on h1 "Lead Details" at bounding box center [309, 39] width 556 height 18
click at [180, 37] on h1 "Lead Details" at bounding box center [309, 39] width 556 height 18
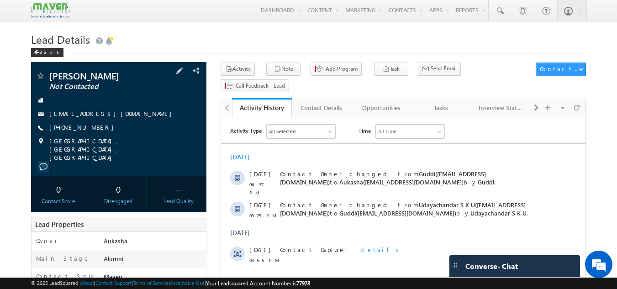
drag, startPoint x: 100, startPoint y: 128, endPoint x: 94, endPoint y: 129, distance: 6.5
click at [94, 129] on div "+91-7411455716" at bounding box center [119, 127] width 167 height 9
copy div "+91-7411455716"
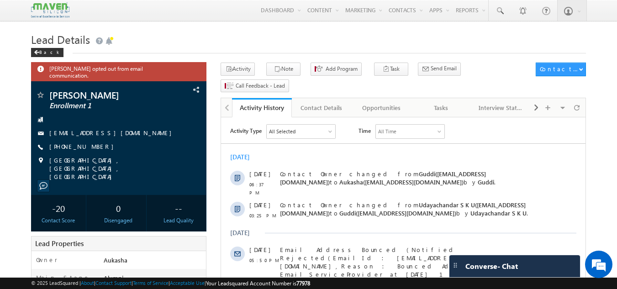
click at [246, 41] on h1 "Lead Details" at bounding box center [309, 39] width 556 height 18
click at [269, 65] on button "Note" at bounding box center [283, 69] width 34 height 13
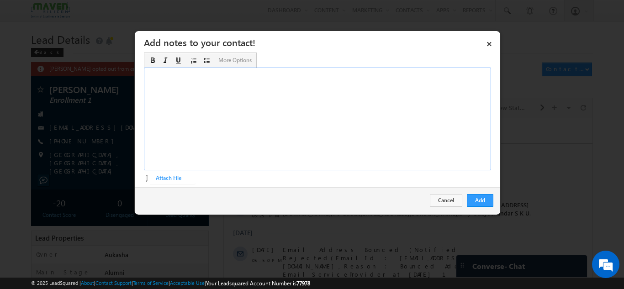
click at [300, 82] on div "Rich Text Editor, Description-inline-editor-div" at bounding box center [317, 119] width 347 height 103
click at [472, 196] on button "Add" at bounding box center [480, 200] width 27 height 13
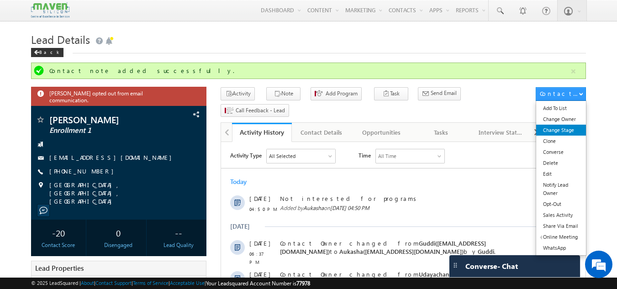
click at [472, 132] on link "Change Stage" at bounding box center [561, 130] width 50 height 11
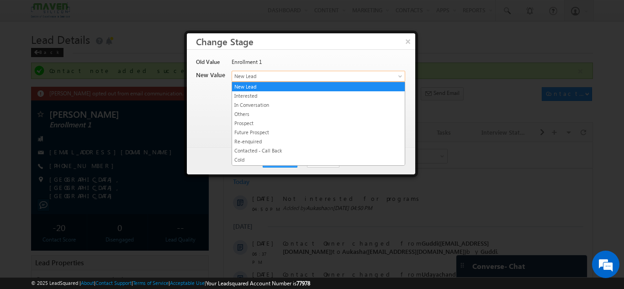
click at [322, 75] on span "New Lead" at bounding box center [303, 76] width 143 height 8
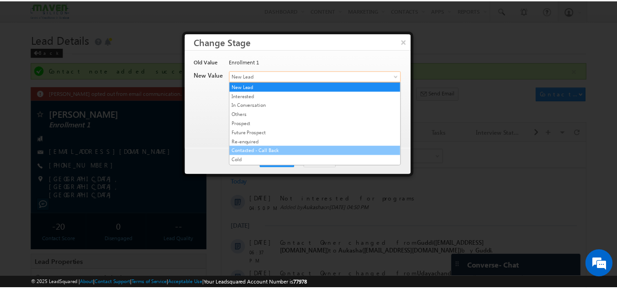
scroll to position [173, 0]
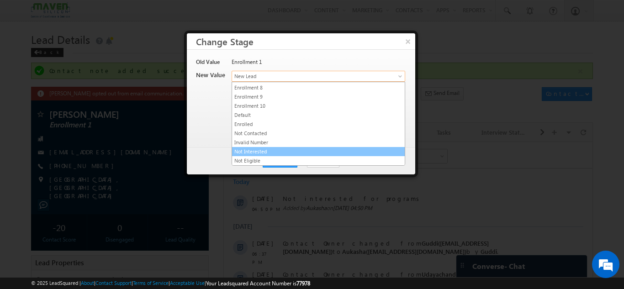
click at [278, 149] on link "Not Interested" at bounding box center [318, 152] width 173 height 8
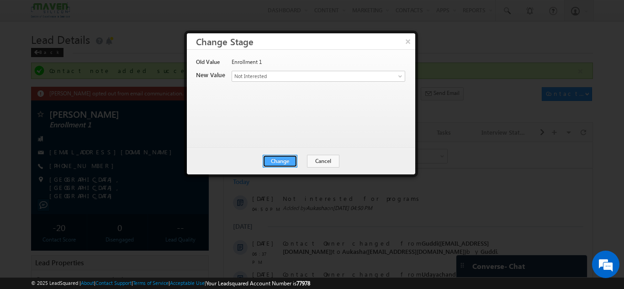
click at [285, 158] on button "Change" at bounding box center [280, 161] width 35 height 13
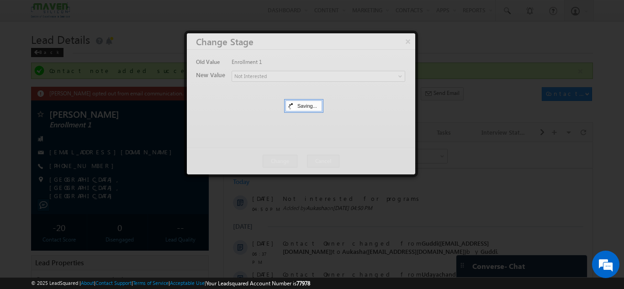
click at [0, 100] on div at bounding box center [312, 144] width 624 height 289
